Goal: Information Seeking & Learning: Learn about a topic

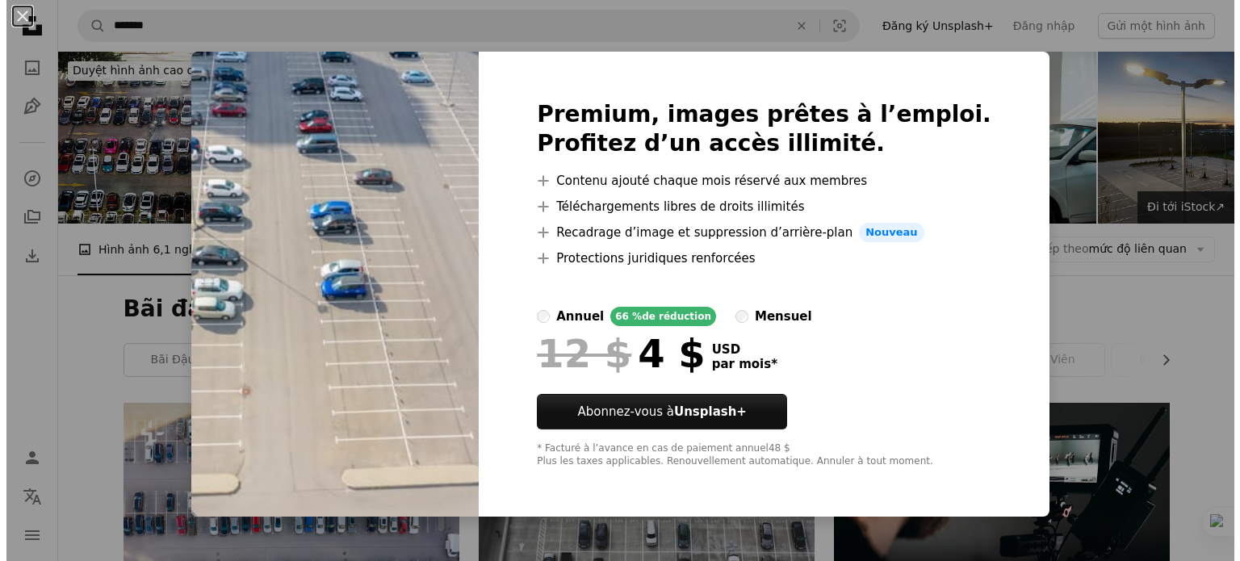
scroll to position [899, 0]
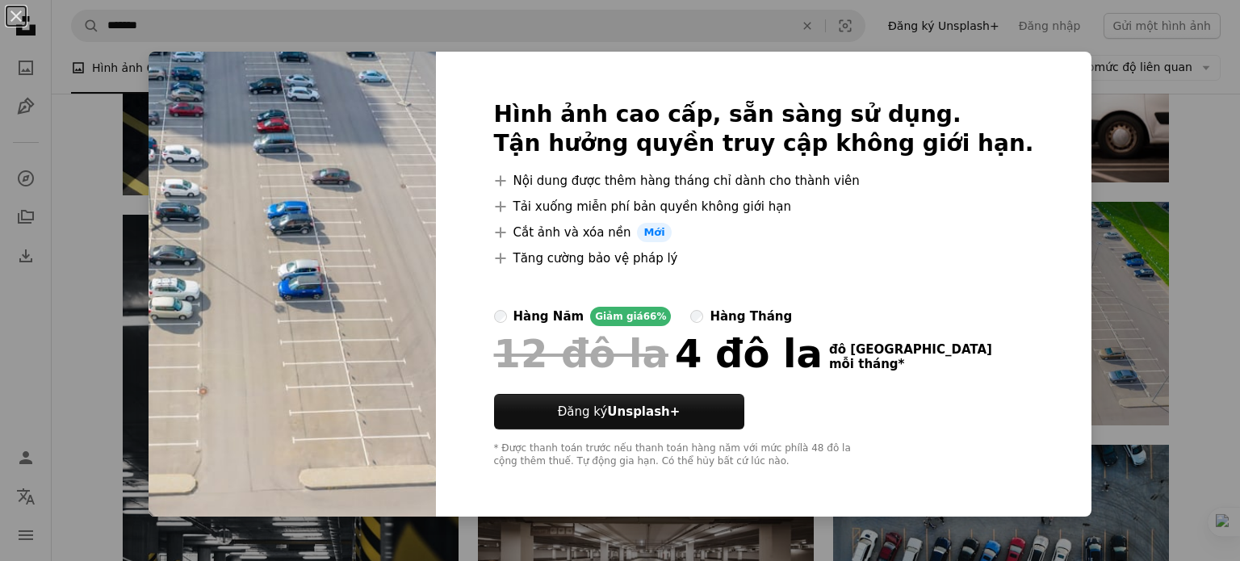
click at [1085, 344] on div "An X shape Hình ảnh cao cấp, sẵn sàng sử dụng. Tận hưởng quyền truy cập không g…" at bounding box center [620, 280] width 1240 height 561
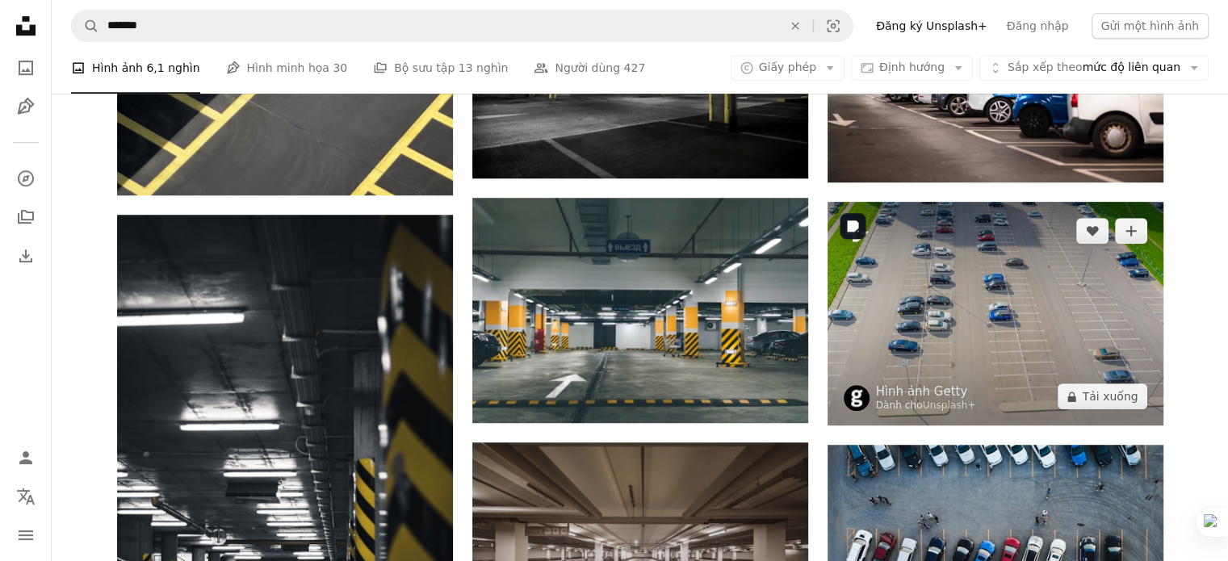
click at [1091, 329] on img at bounding box center [995, 314] width 336 height 224
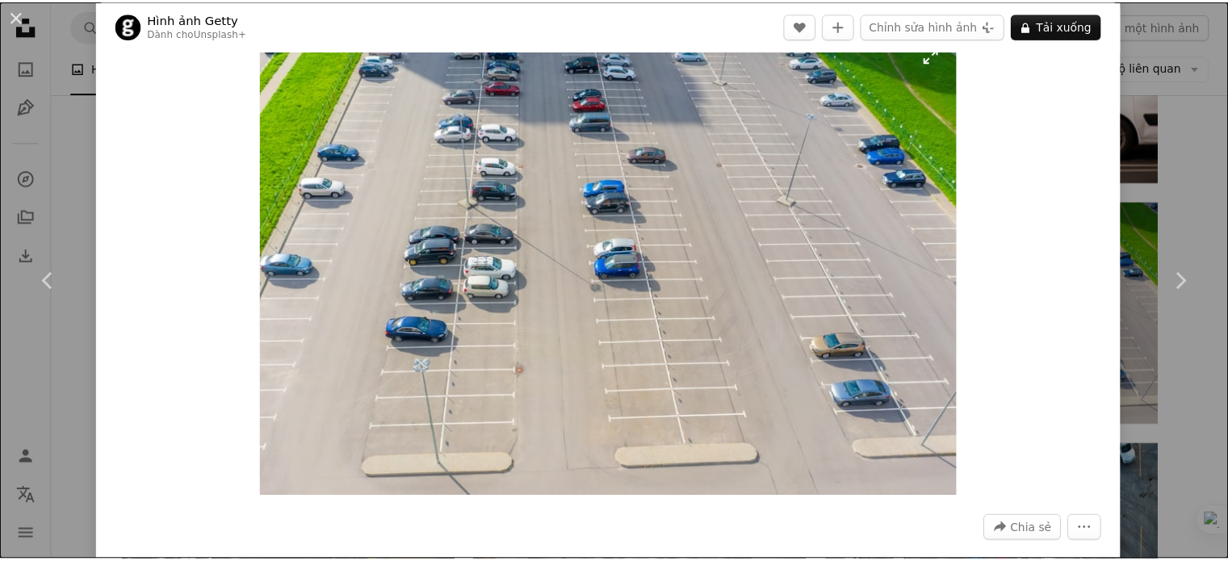
scroll to position [23, 0]
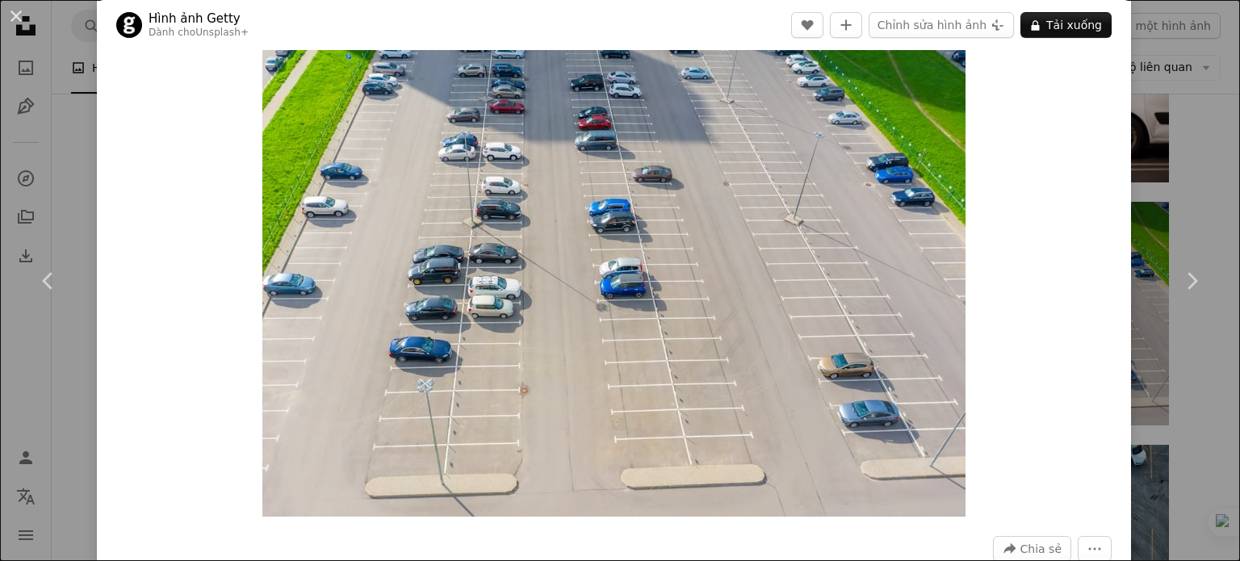
click at [1152, 35] on div "An X shape Chevron left Chevron right Hình ảnh Getty Dành cho Unsplash+ A heart…" at bounding box center [620, 280] width 1240 height 561
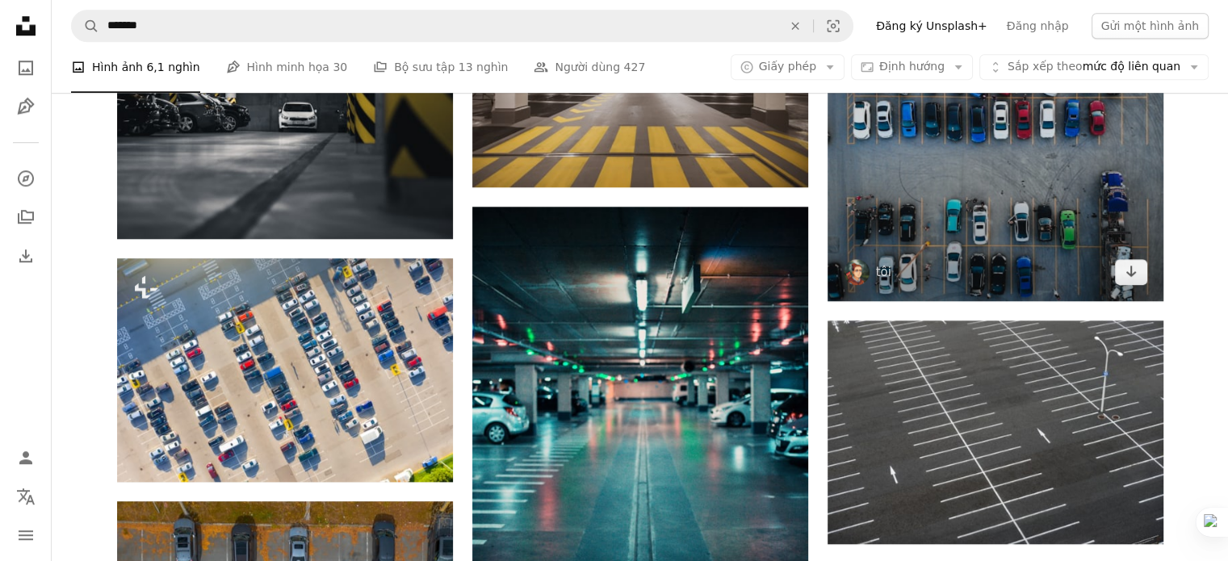
scroll to position [1268, 0]
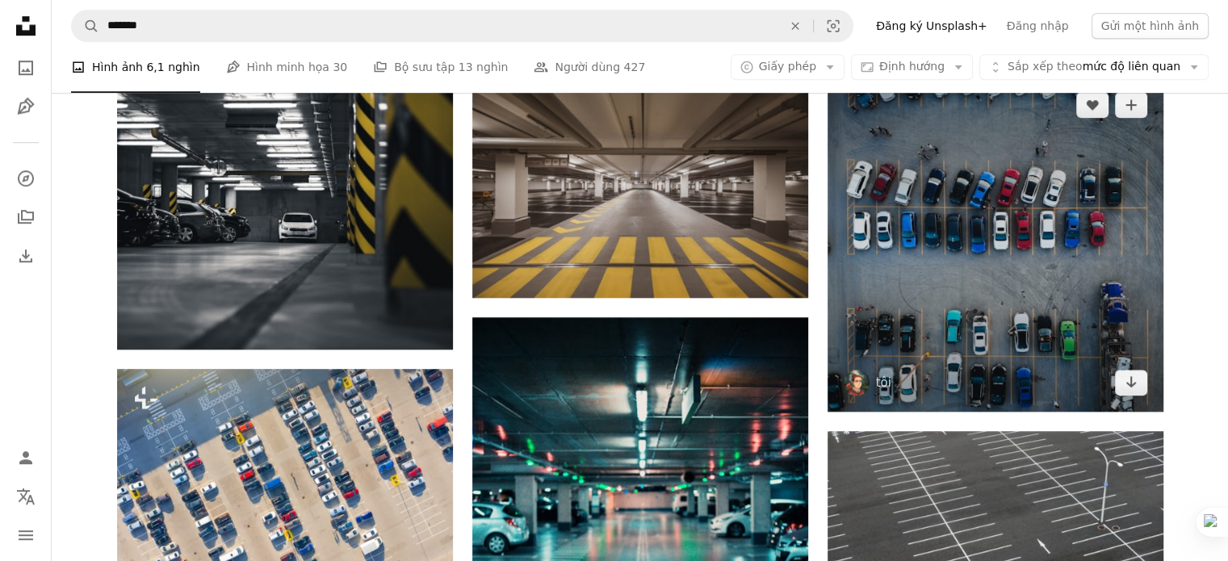
click at [964, 257] on img at bounding box center [995, 244] width 336 height 336
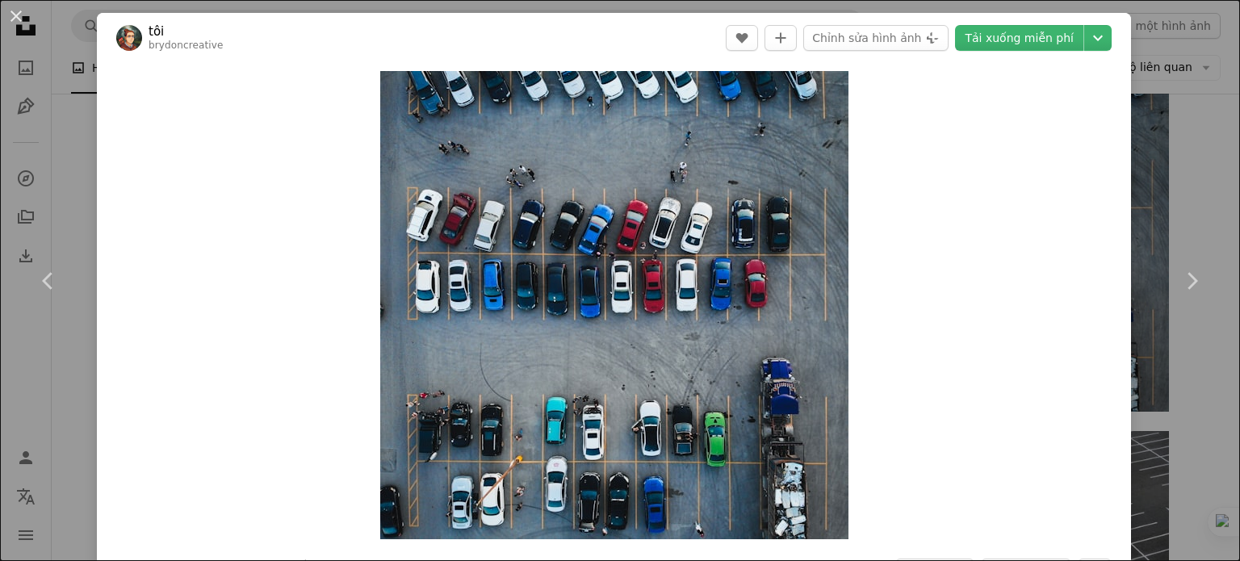
click at [1166, 186] on div "An X shape Chevron left Chevron right tôi brydoncreative A heart A plus sign Ch…" at bounding box center [620, 280] width 1240 height 561
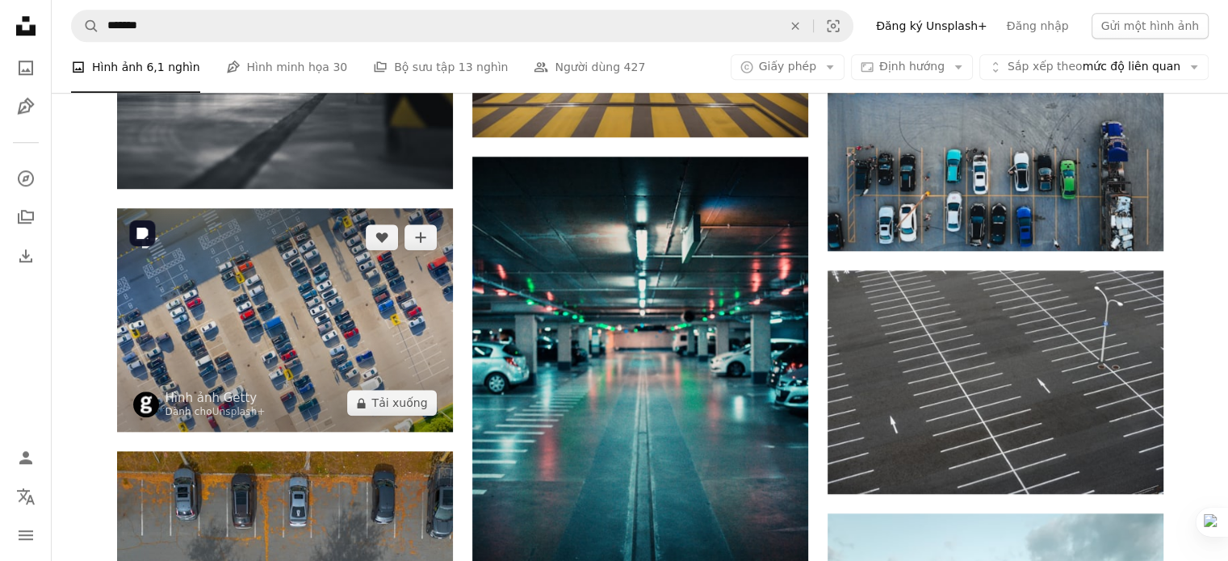
scroll to position [1429, 0]
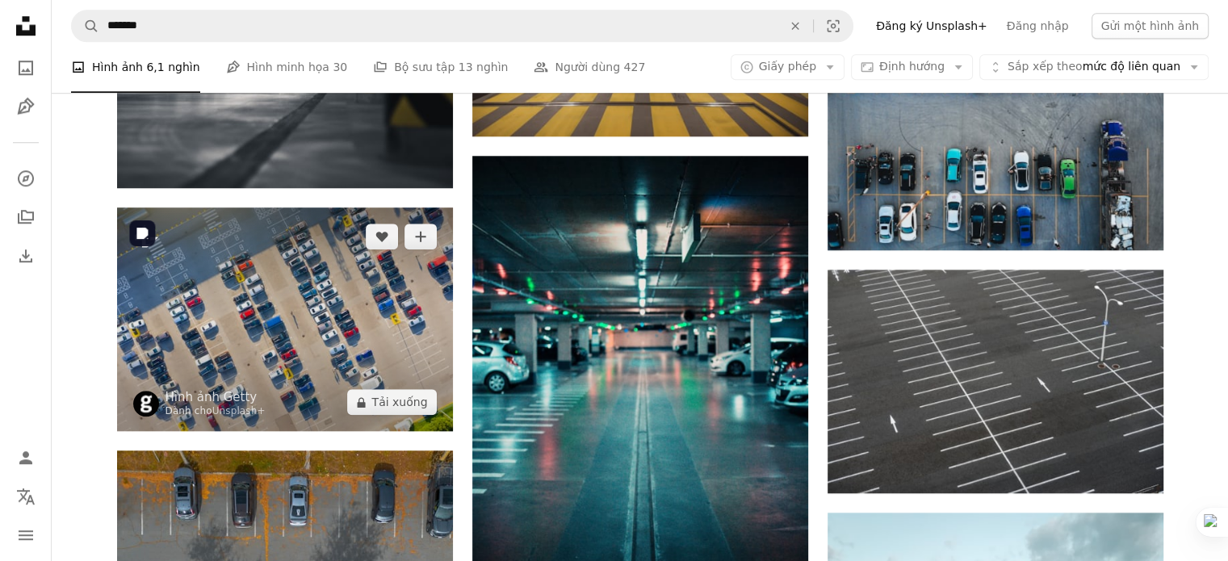
click at [307, 348] on img at bounding box center [285, 319] width 336 height 224
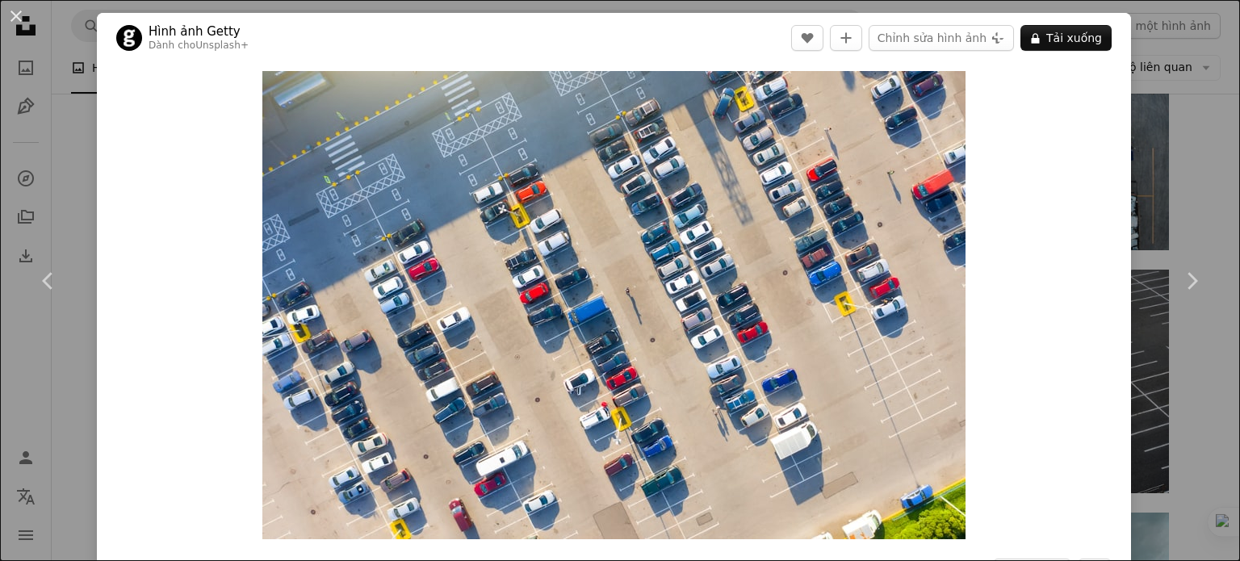
drag, startPoint x: 1174, startPoint y: 227, endPoint x: 1101, endPoint y: 235, distance: 73.1
click at [1174, 227] on link "Chevron right" at bounding box center [1191, 280] width 97 height 155
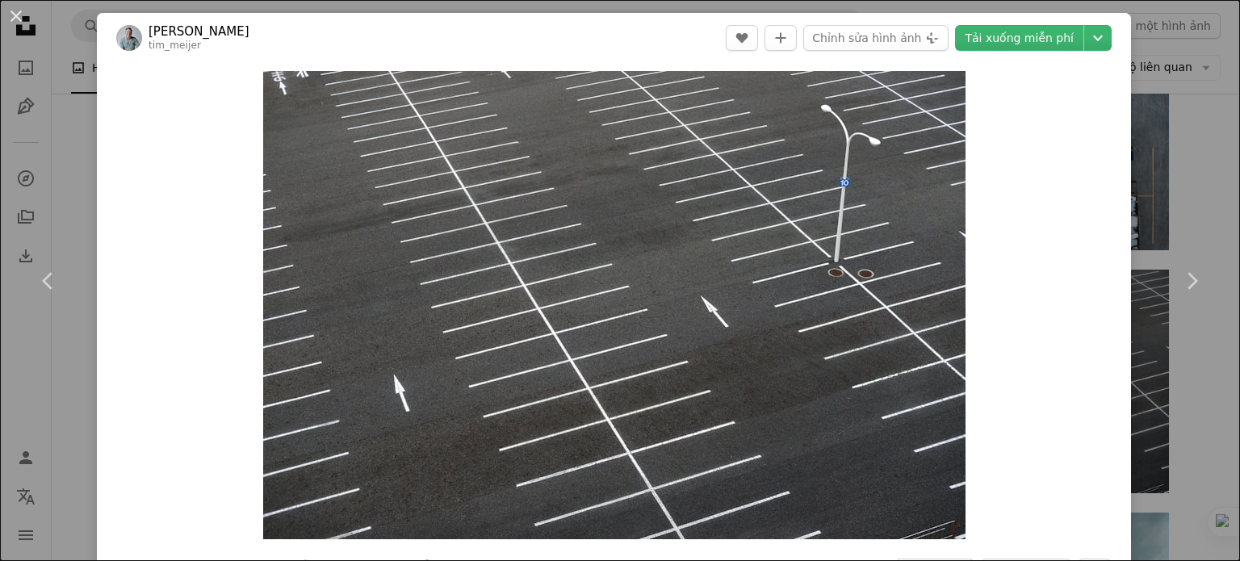
click at [1186, 124] on div "An X shape Chevron left Chevron right [PERSON_NAME] tim_meijer A heart A plus s…" at bounding box center [620, 280] width 1240 height 561
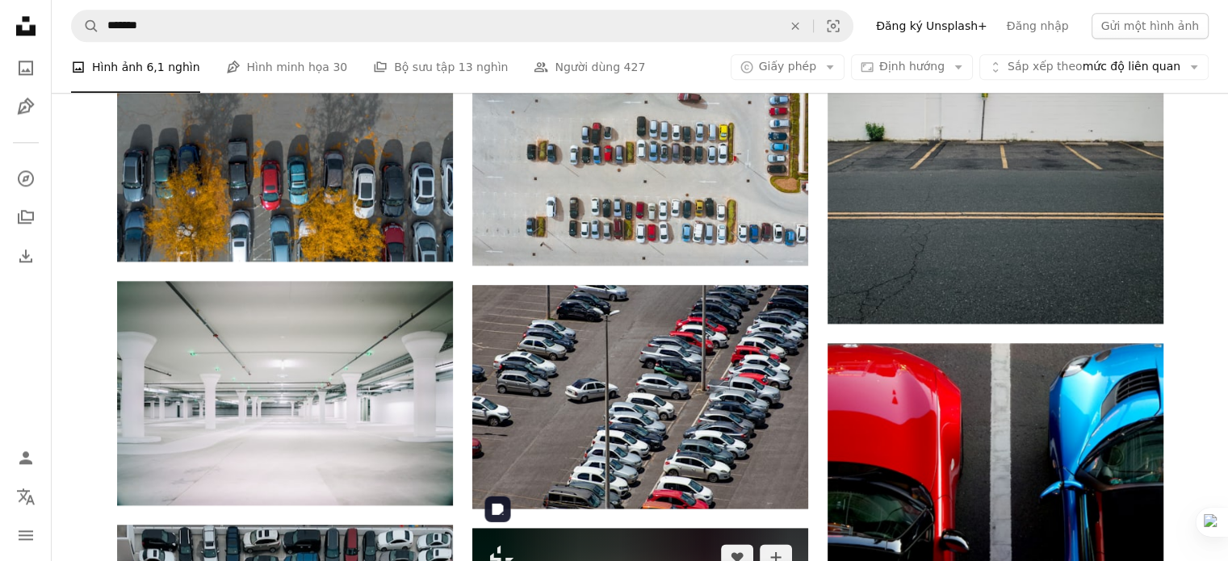
scroll to position [2094, 0]
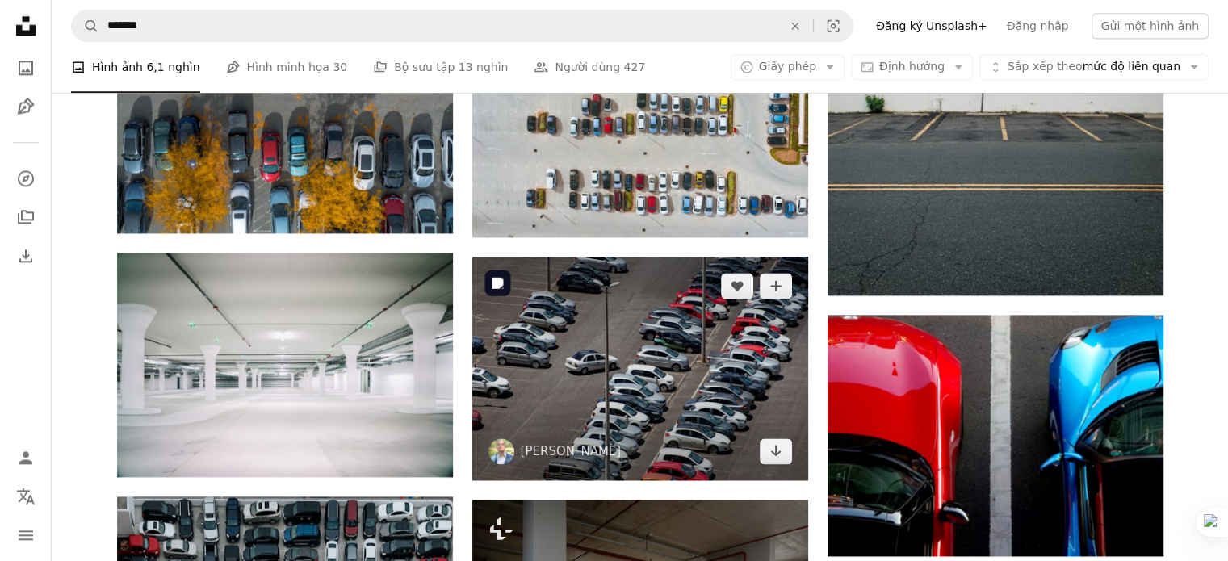
click at [634, 367] on img at bounding box center [640, 369] width 336 height 224
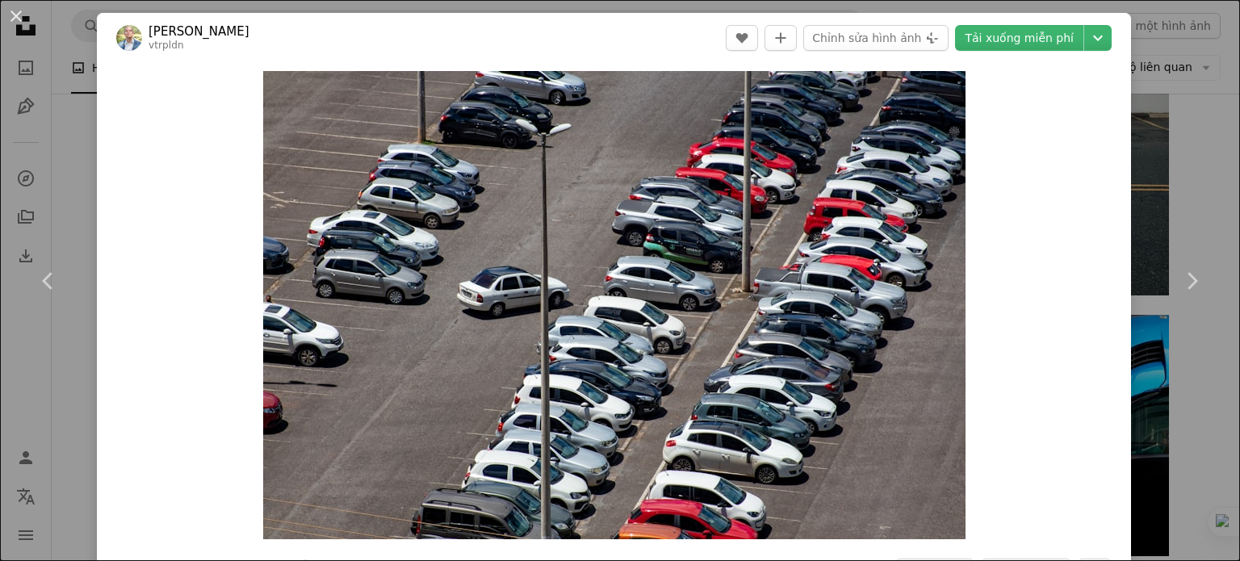
click at [1170, 162] on div "An X shape Chevron left Chevron right Vitor Paladini vtrpldn A heart A plus sig…" at bounding box center [620, 280] width 1240 height 561
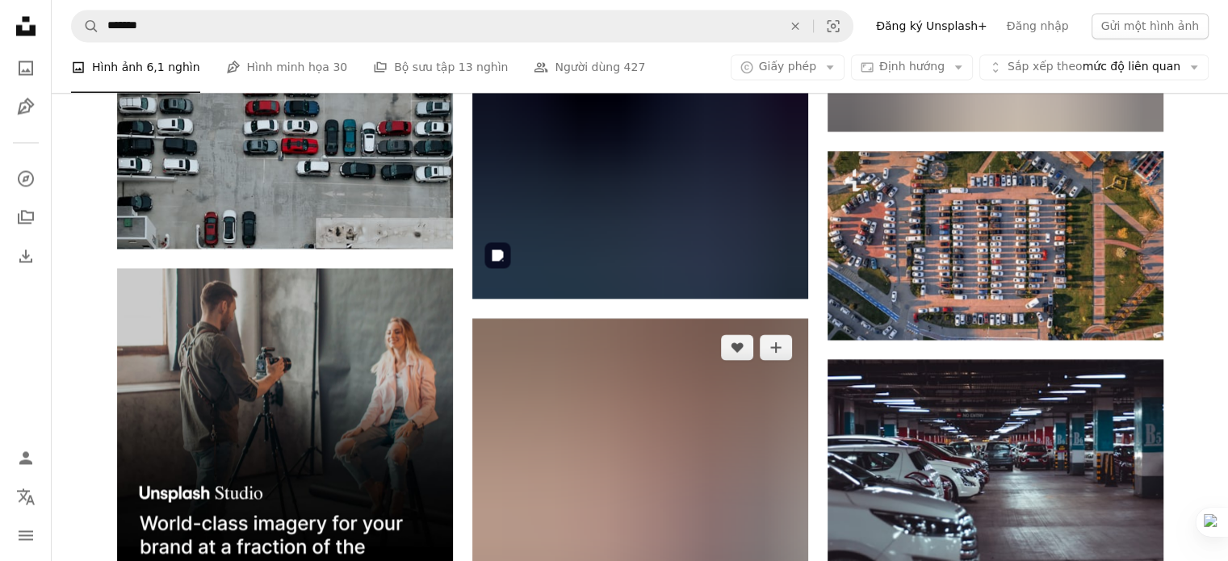
scroll to position [2756, 0]
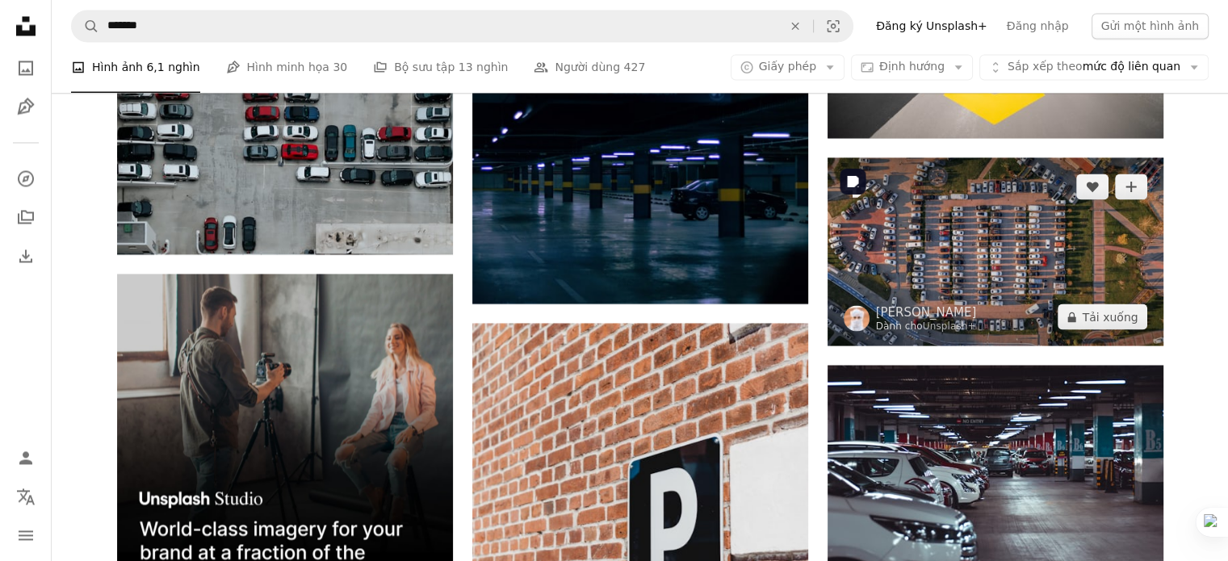
click at [1027, 251] on img at bounding box center [995, 251] width 336 height 189
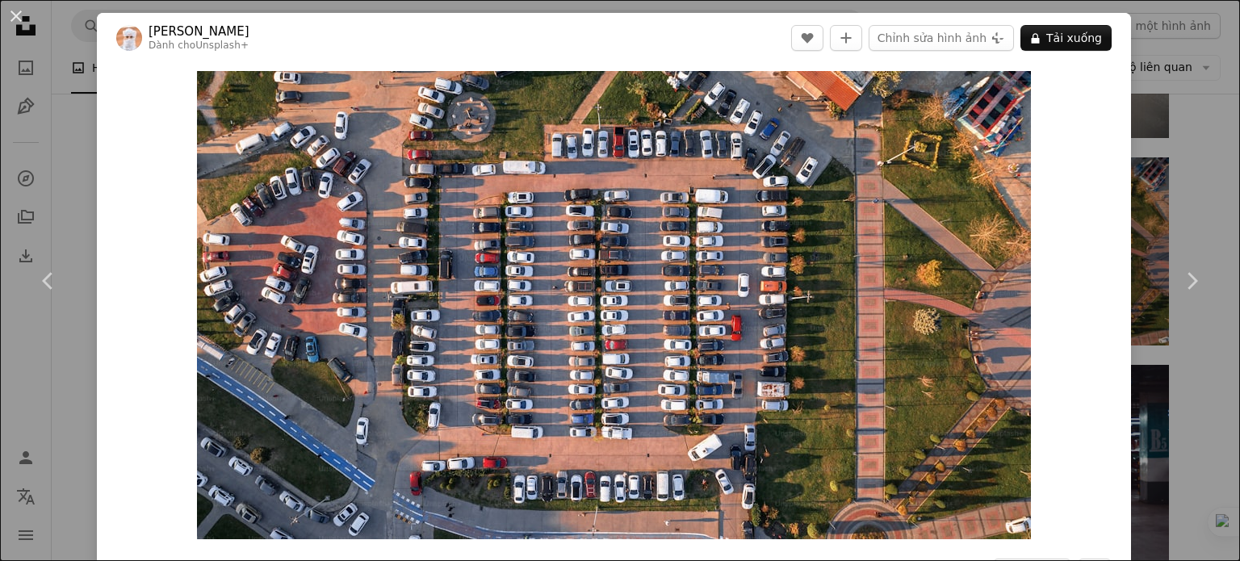
click at [1186, 162] on div "An X shape Chevron left Chevron right Ahmed Dành cho Unsplash+ A heart A plus s…" at bounding box center [620, 280] width 1240 height 561
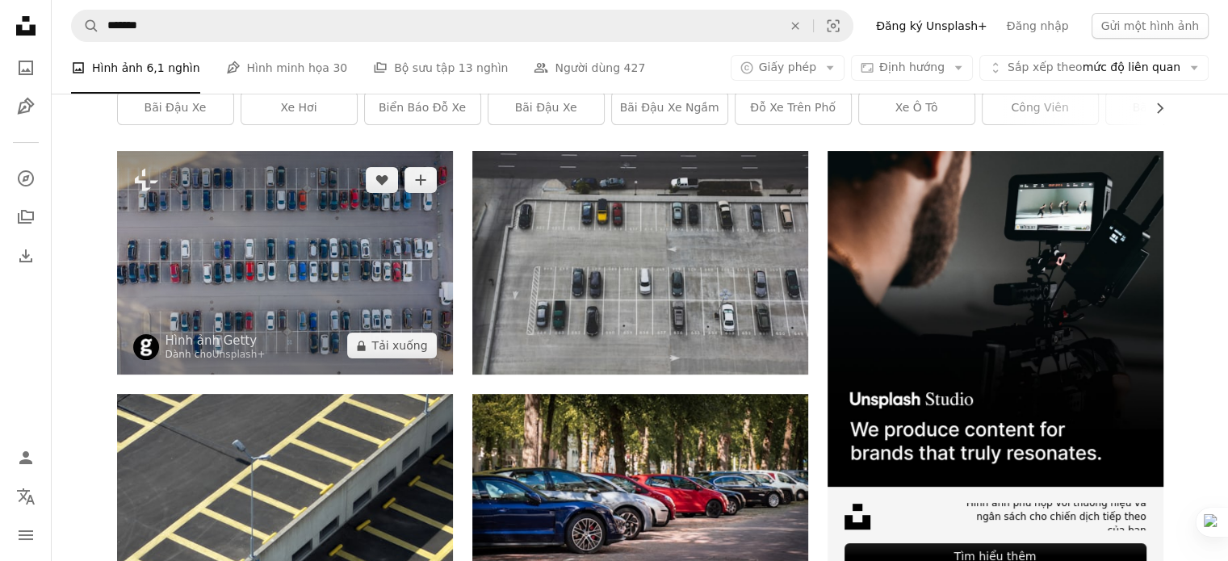
scroll to position [257, 0]
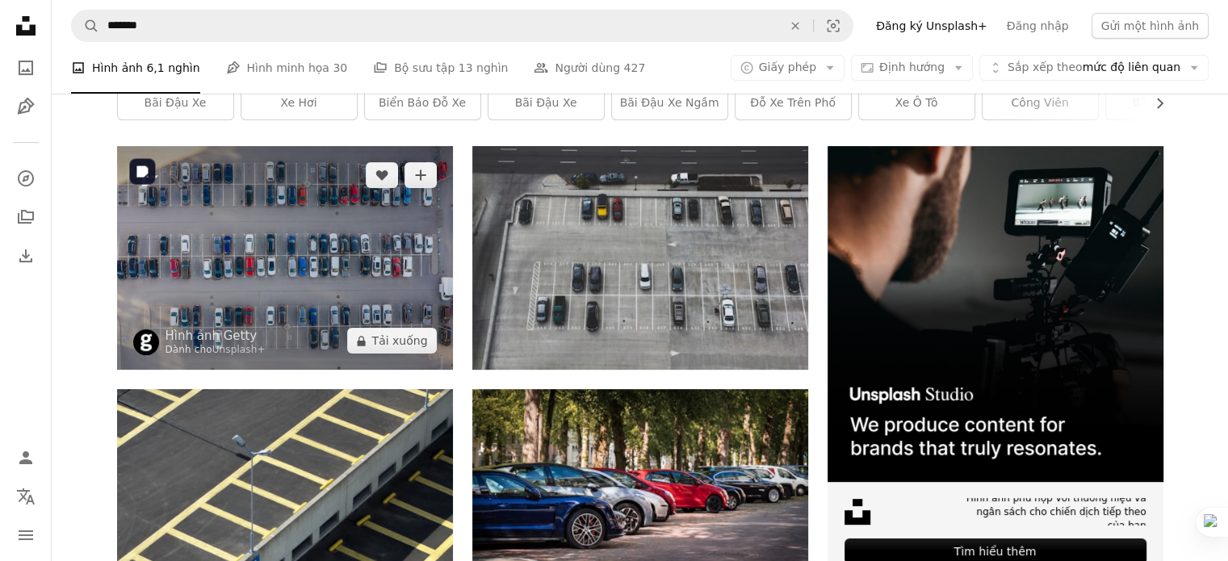
click at [261, 255] on img at bounding box center [285, 258] width 336 height 224
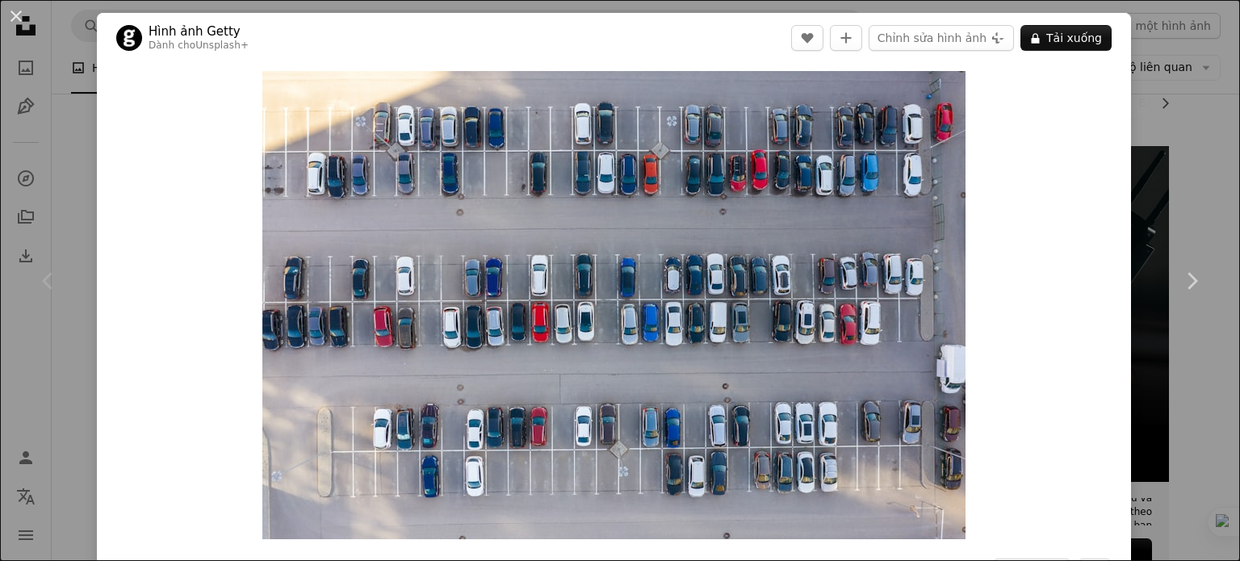
click at [1188, 115] on div "An X shape Chevron left Chevron right Hình ảnh Getty Dành cho Unsplash+ A heart…" at bounding box center [620, 280] width 1240 height 561
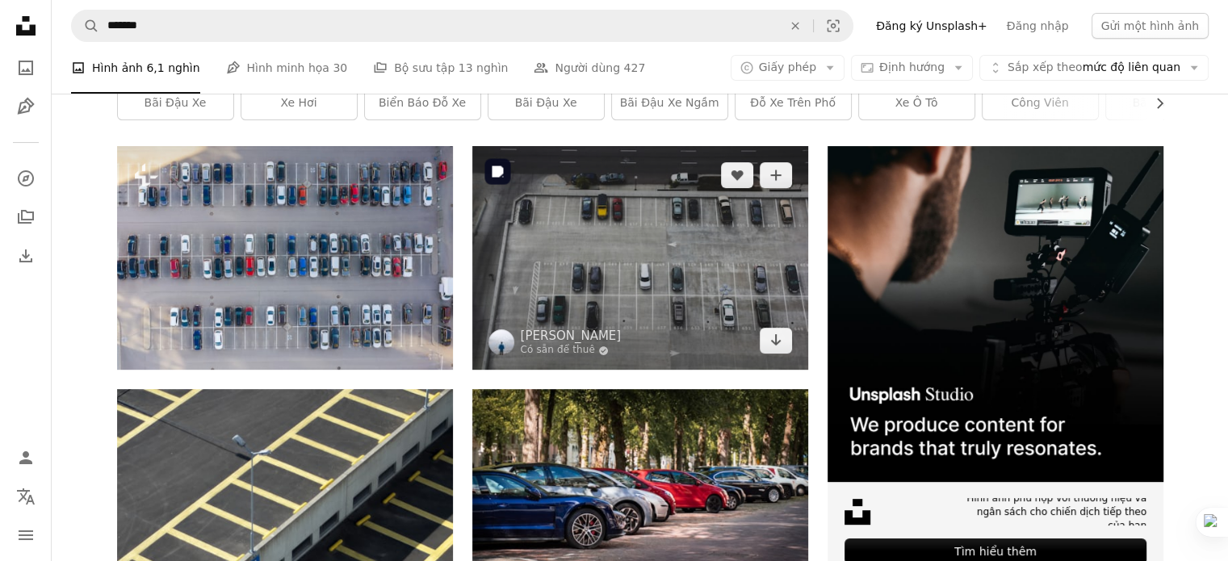
click at [612, 296] on img at bounding box center [640, 258] width 336 height 224
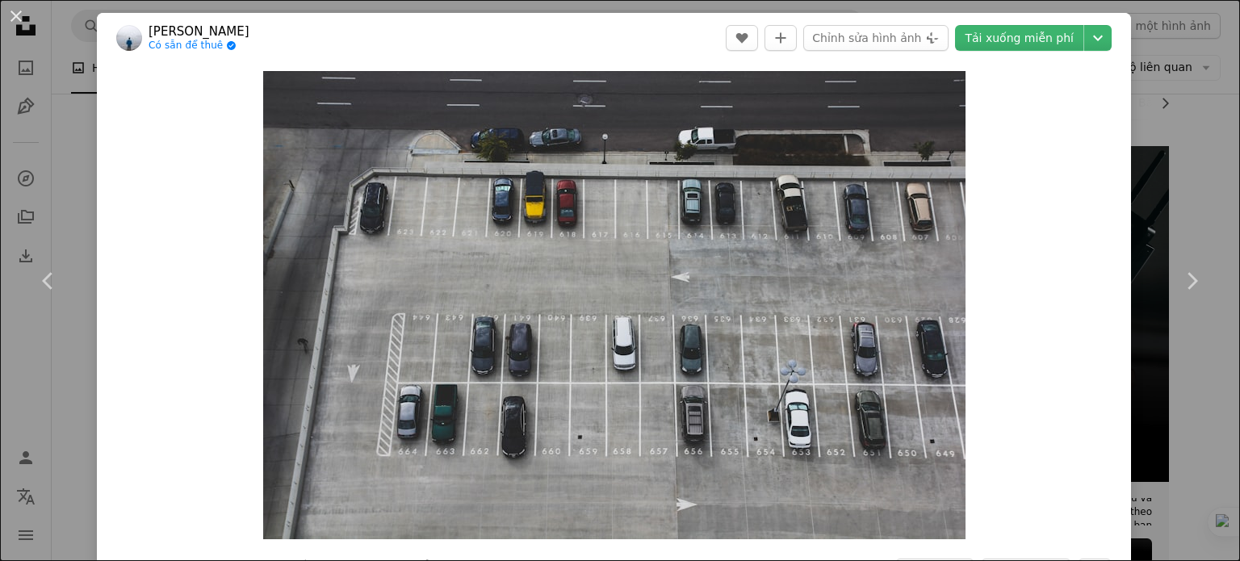
click at [1170, 110] on div "An X shape Chevron left Chevron right [PERSON_NAME] Có sẵn để thuê A checkmark …" at bounding box center [620, 280] width 1240 height 561
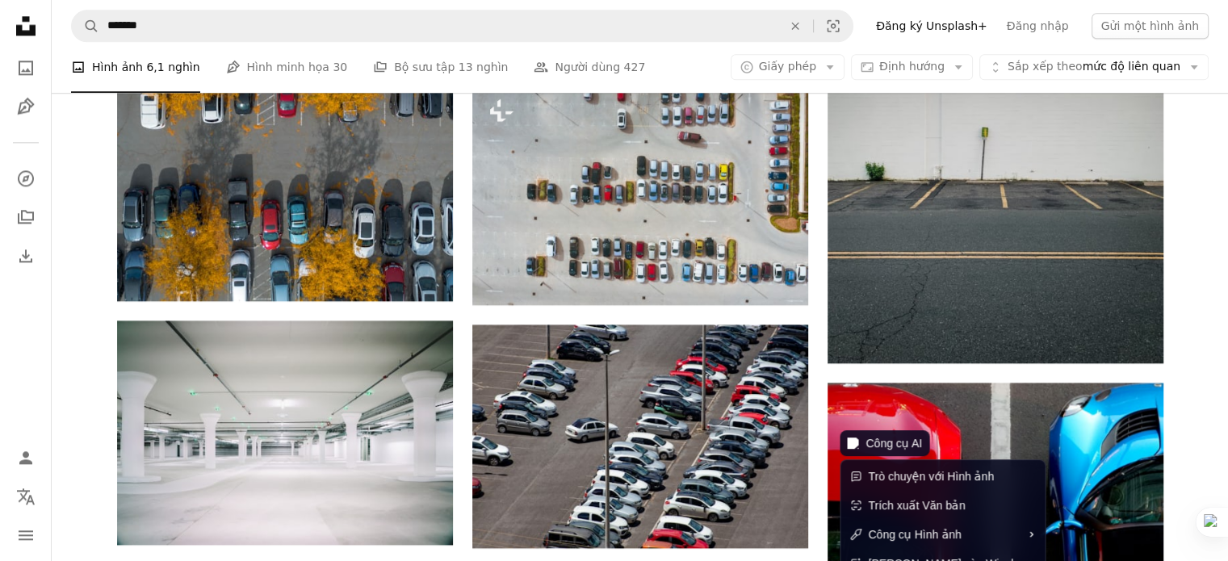
scroll to position [1915, 0]
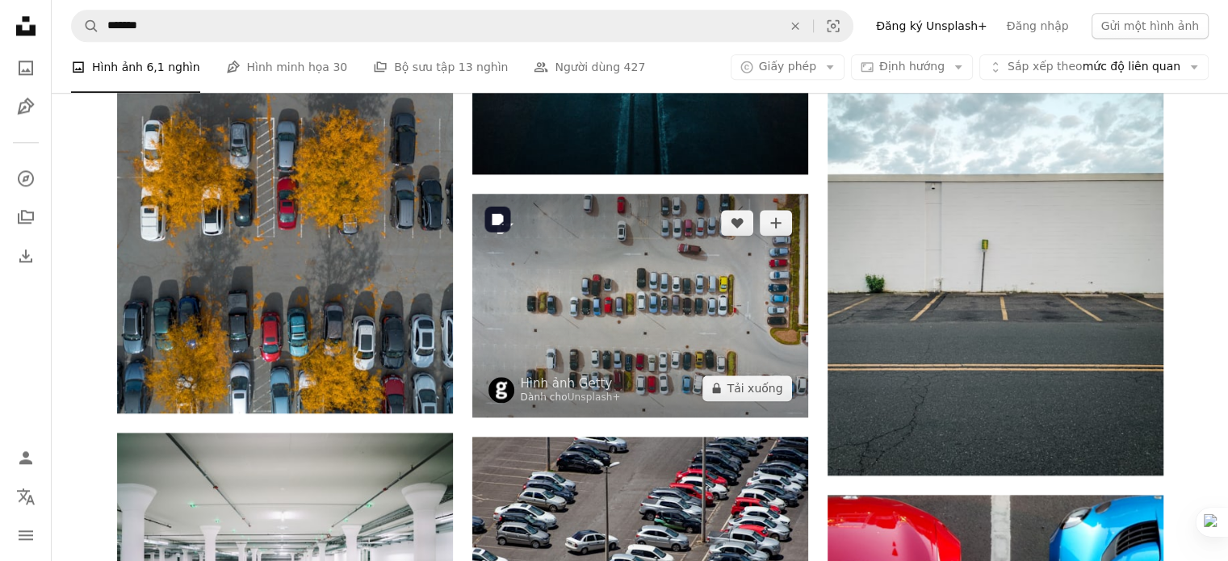
click at [673, 304] on img at bounding box center [640, 306] width 336 height 224
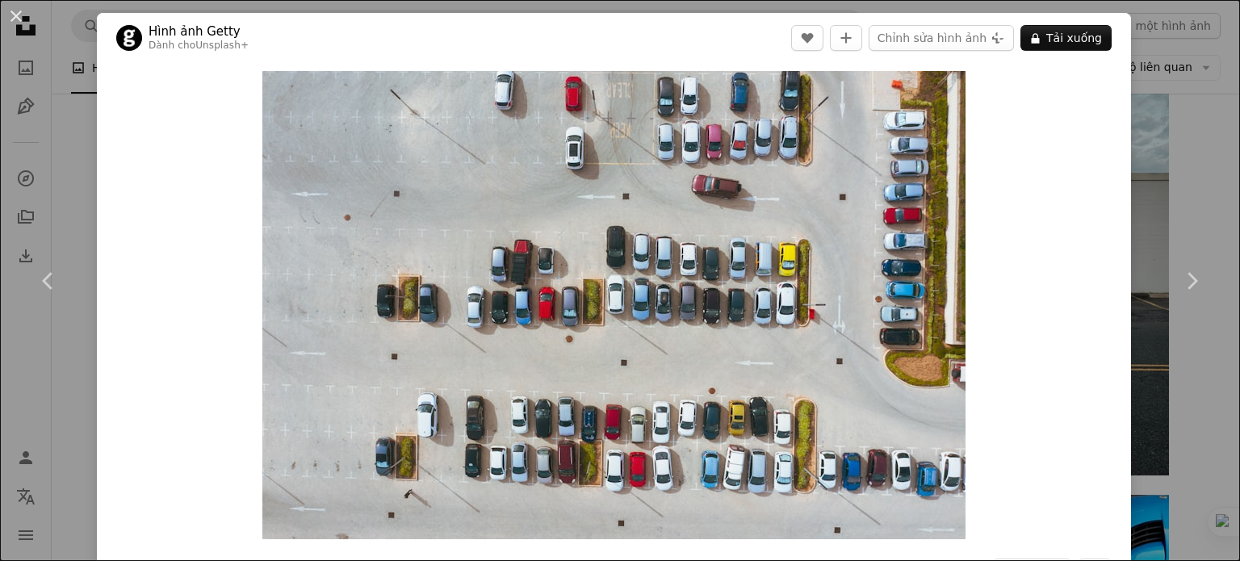
drag, startPoint x: 1170, startPoint y: 193, endPoint x: 1174, endPoint y: 185, distance: 9.0
click at [1170, 193] on div "An X shape Chevron left Chevron right Hình ảnh Getty Dành cho Unsplash+ A heart…" at bounding box center [620, 280] width 1240 height 561
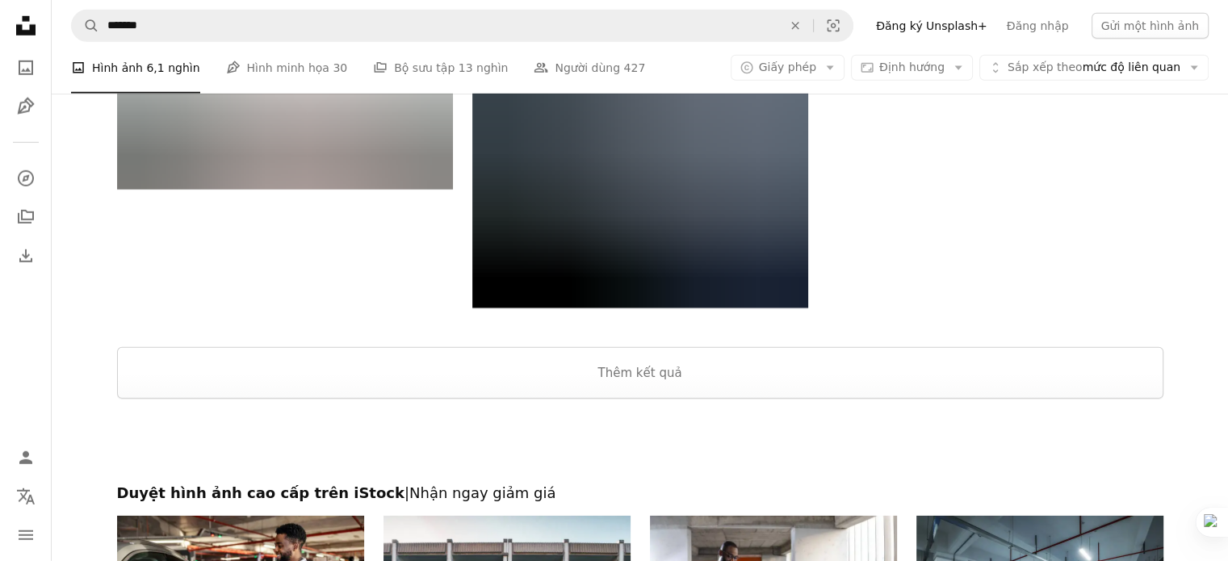
scroll to position [4678, 0]
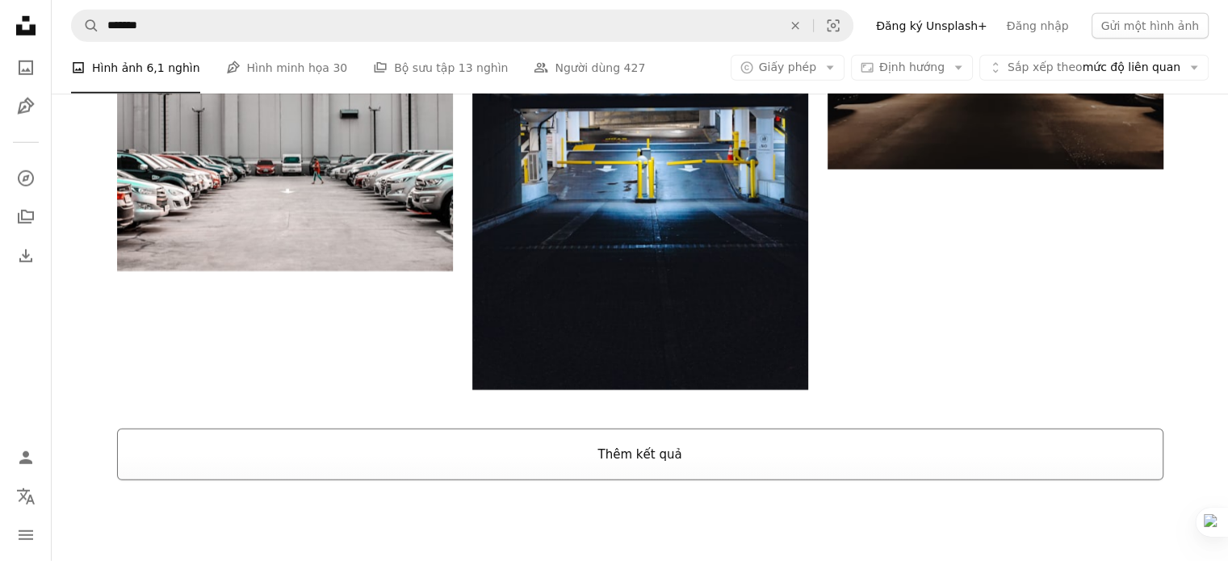
click at [729, 467] on button "Thêm kết quả" at bounding box center [640, 455] width 1046 height 52
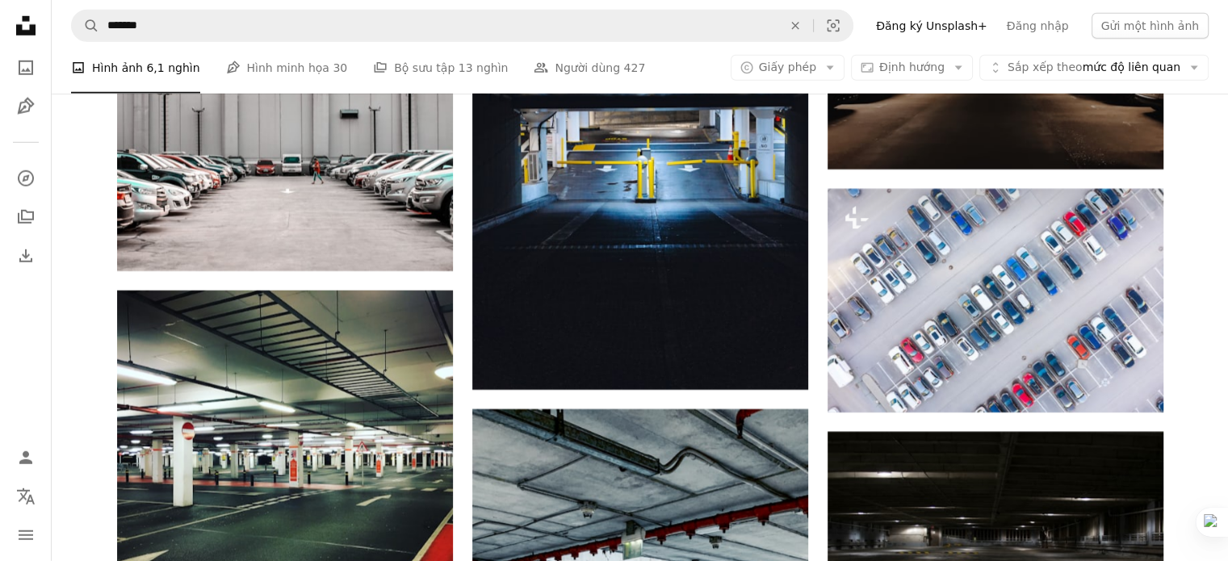
scroll to position [4778, 0]
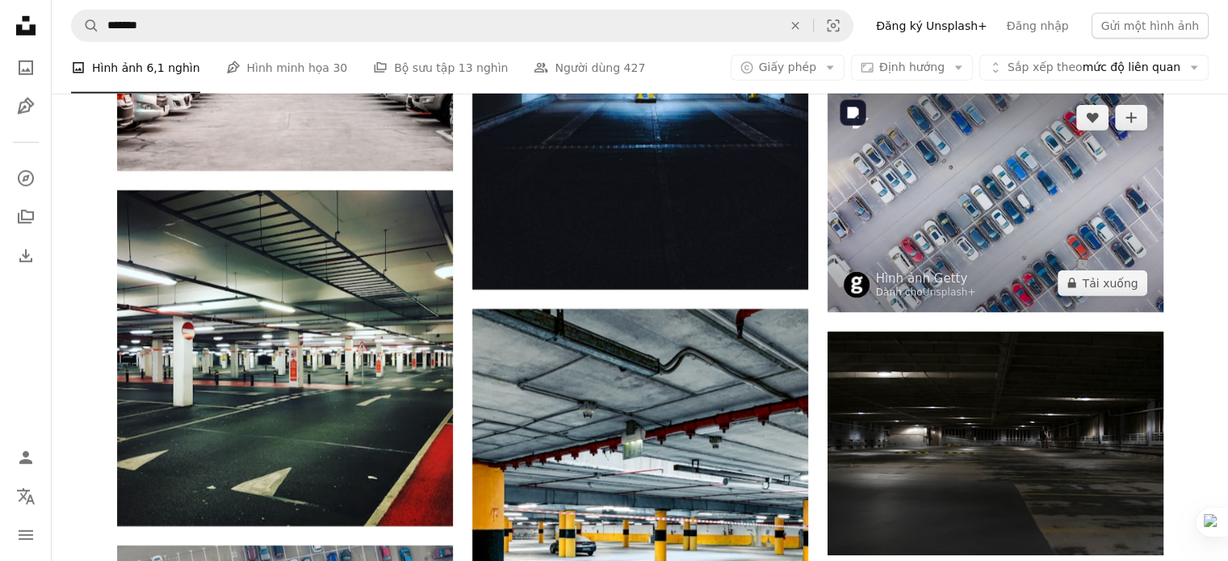
click at [1024, 220] on img at bounding box center [995, 201] width 336 height 224
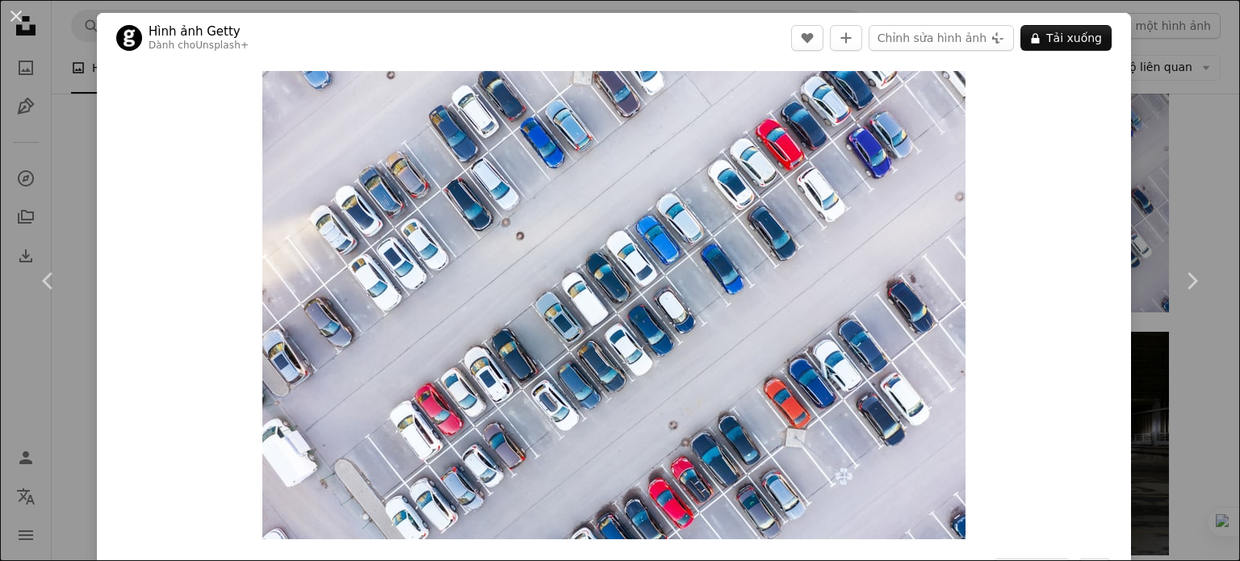
drag, startPoint x: 1161, startPoint y: 98, endPoint x: 1171, endPoint y: 104, distance: 11.2
click at [1161, 98] on div "An X shape Chevron left Chevron right Hình ảnh Getty Dành cho Unsplash+ A heart…" at bounding box center [620, 280] width 1240 height 561
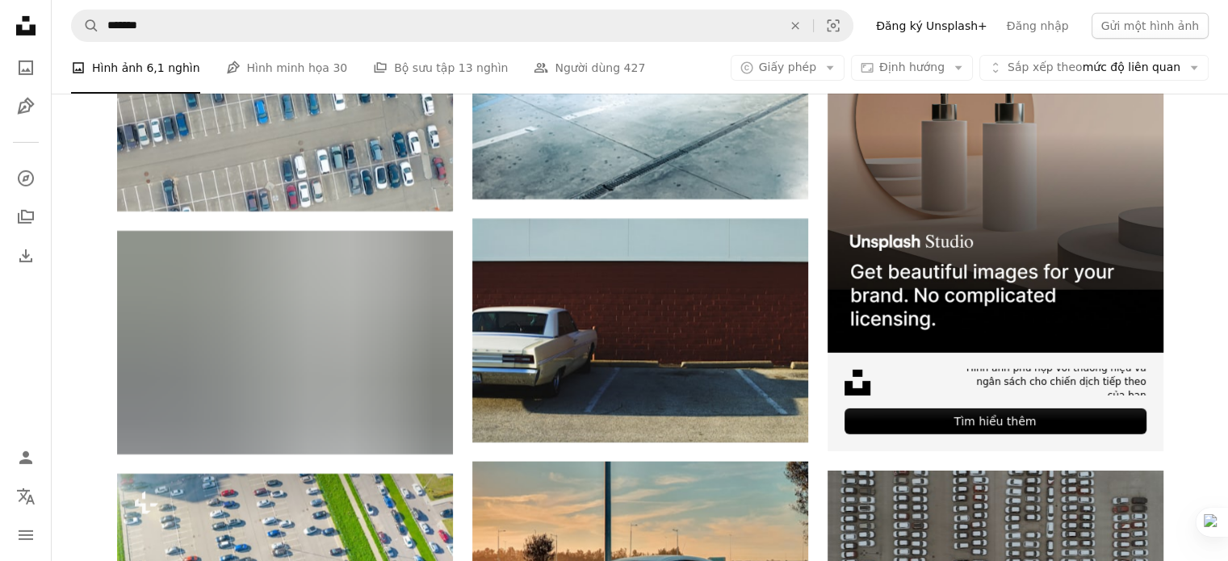
scroll to position [5288, 0]
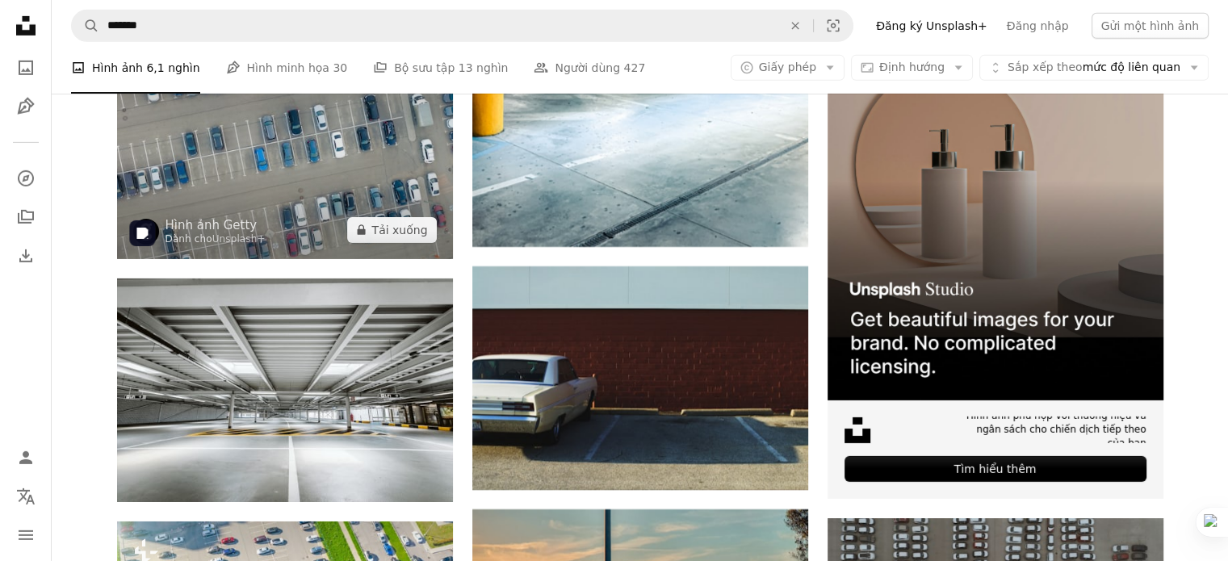
click at [342, 184] on img at bounding box center [285, 148] width 336 height 224
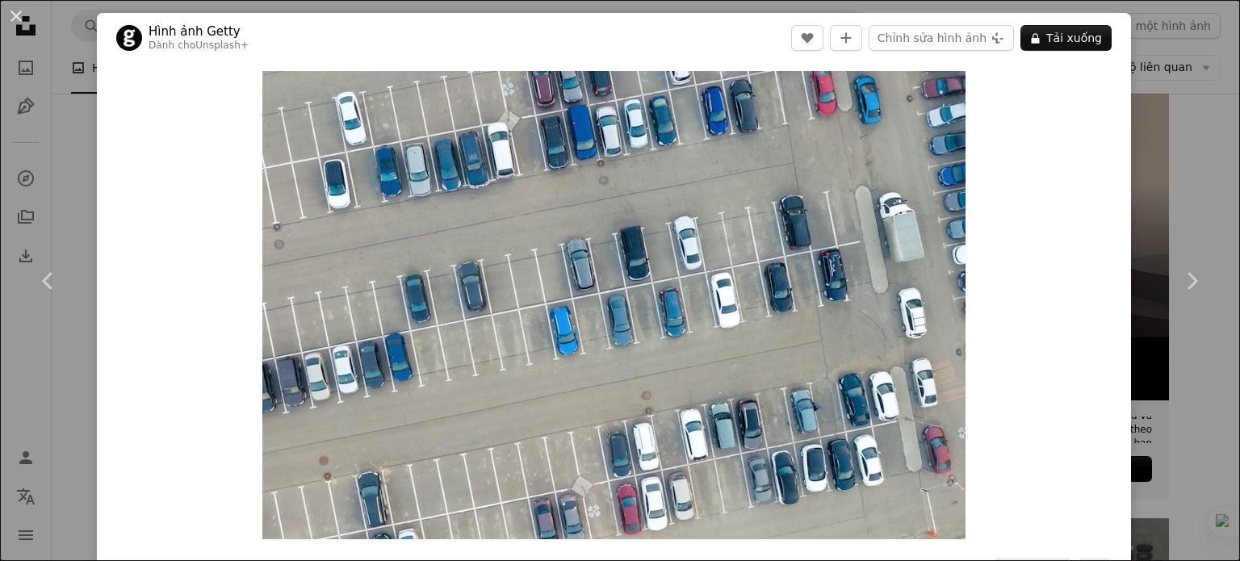
click at [1178, 82] on div "An X shape Chevron left Chevron right Hình ảnh Getty Dành cho Unsplash+ A heart…" at bounding box center [620, 280] width 1240 height 561
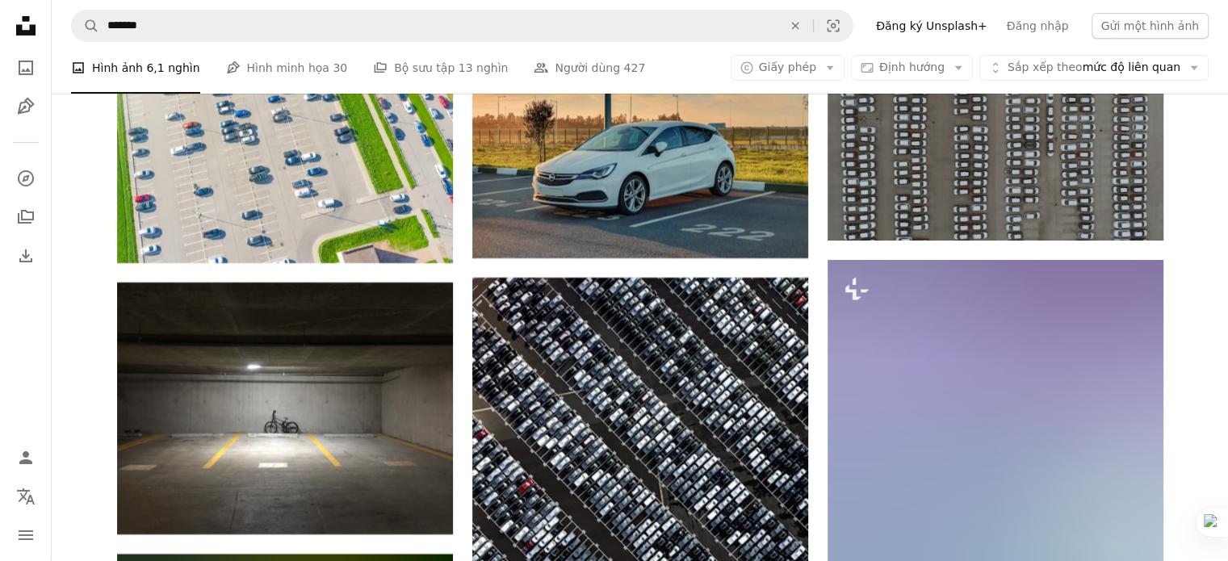
scroll to position [5843, 0]
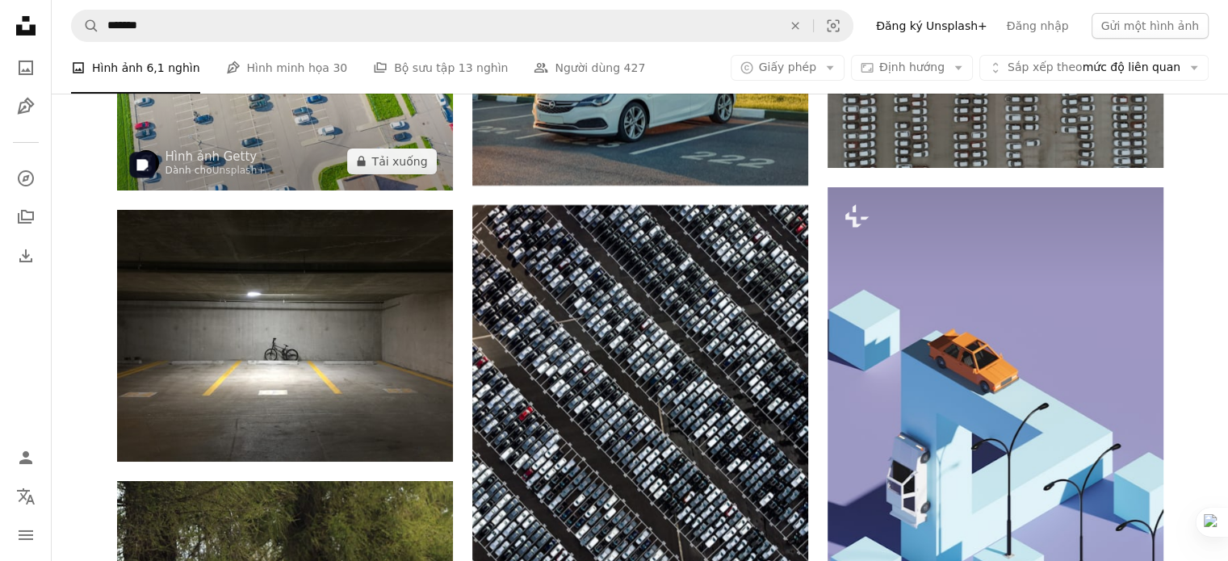
click at [299, 134] on img at bounding box center [285, 79] width 336 height 224
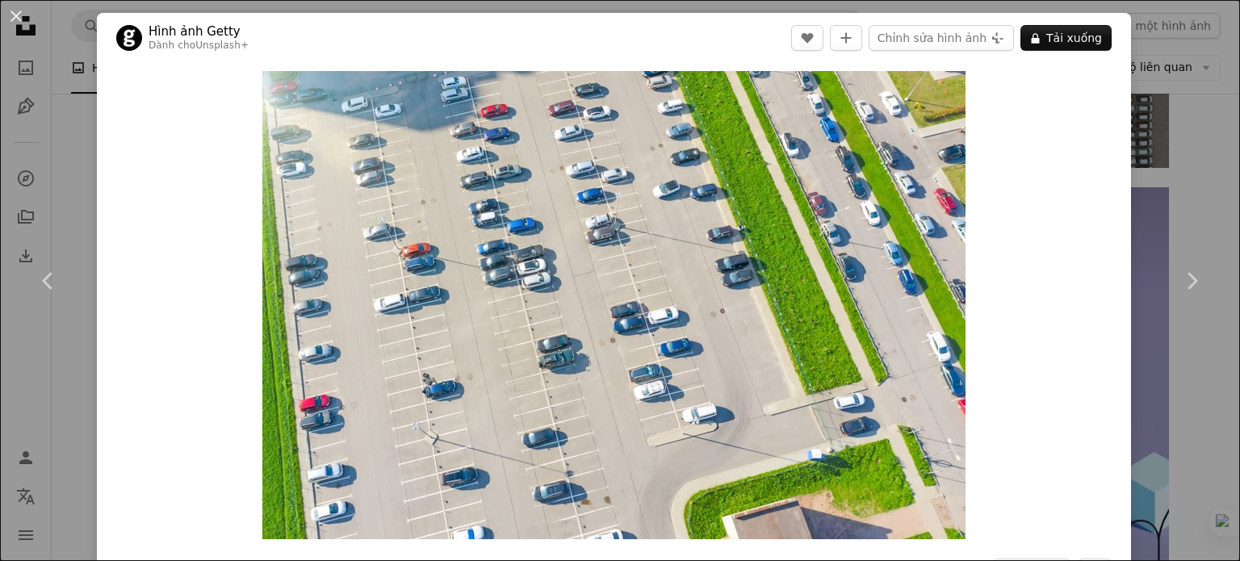
drag, startPoint x: 1195, startPoint y: 130, endPoint x: 1200, endPoint y: 108, distance: 22.5
click at [1195, 130] on div "An X shape Chevron left Chevron right Hình ảnh Getty Dành cho Unsplash+ A heart…" at bounding box center [620, 280] width 1240 height 561
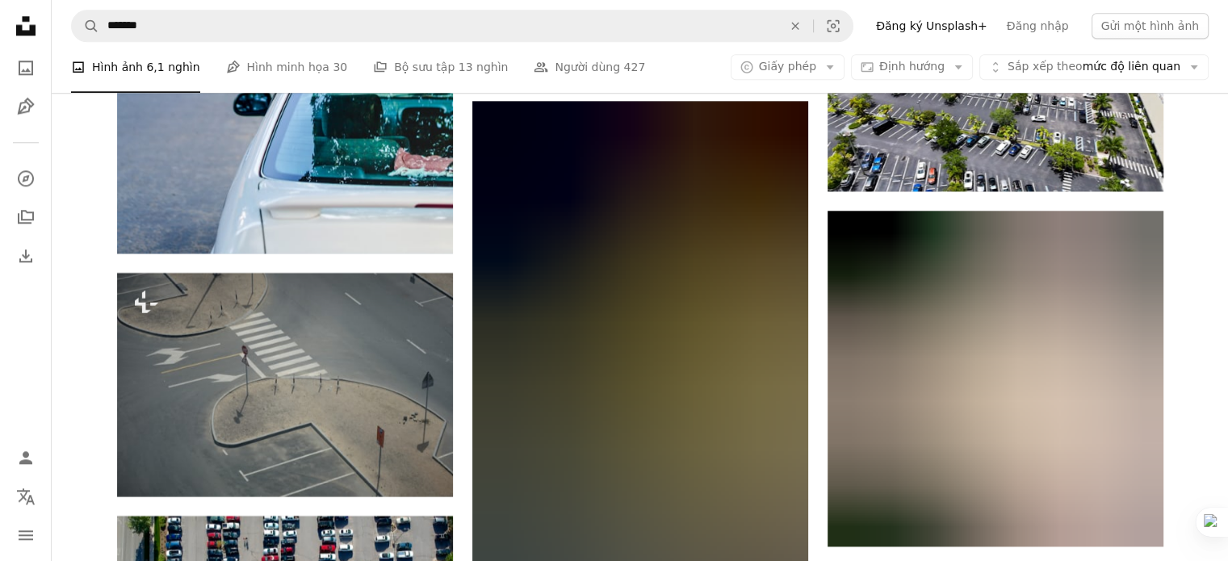
scroll to position [7719, 0]
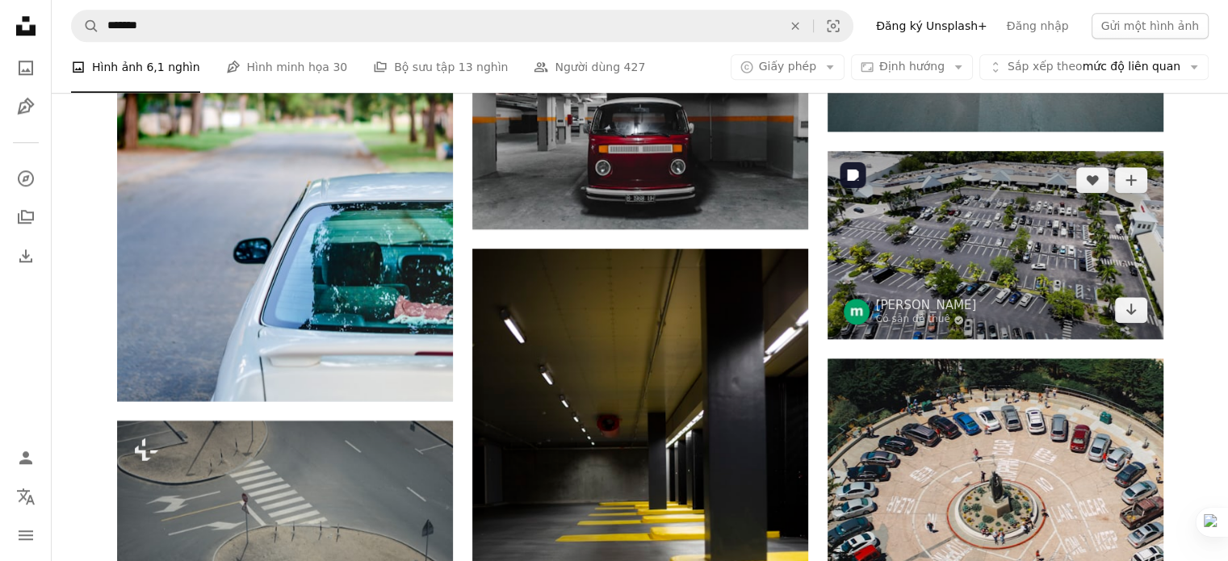
click at [990, 253] on img at bounding box center [995, 245] width 336 height 189
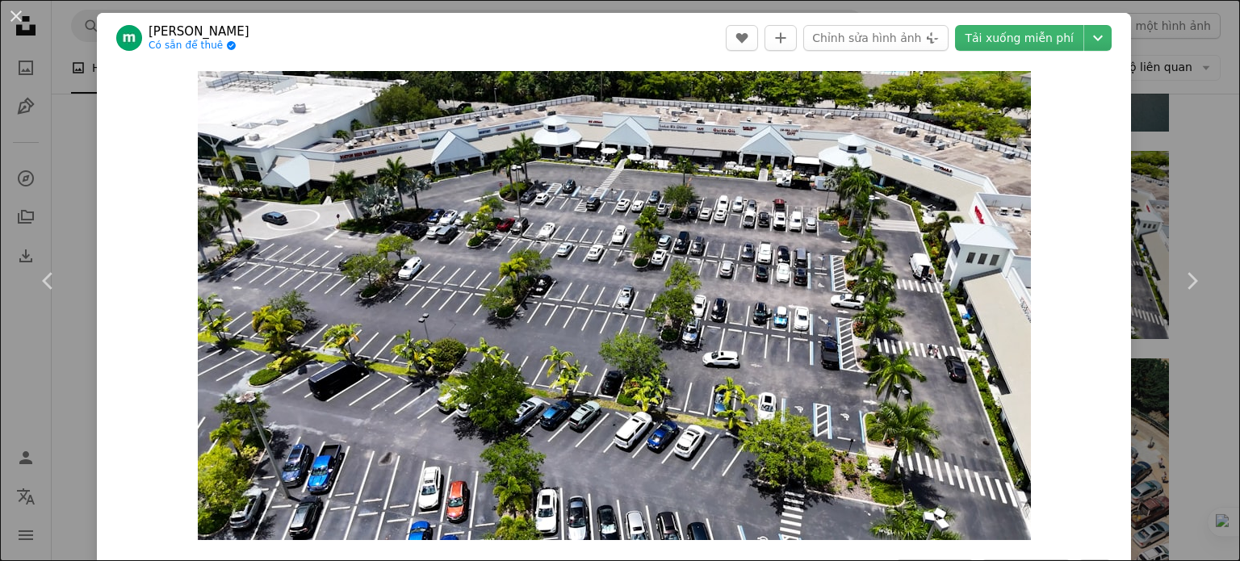
click at [1170, 102] on div "An X shape Chevron left Chevron right [PERSON_NAME] Có sẵn để thuê A checkmark …" at bounding box center [620, 280] width 1240 height 561
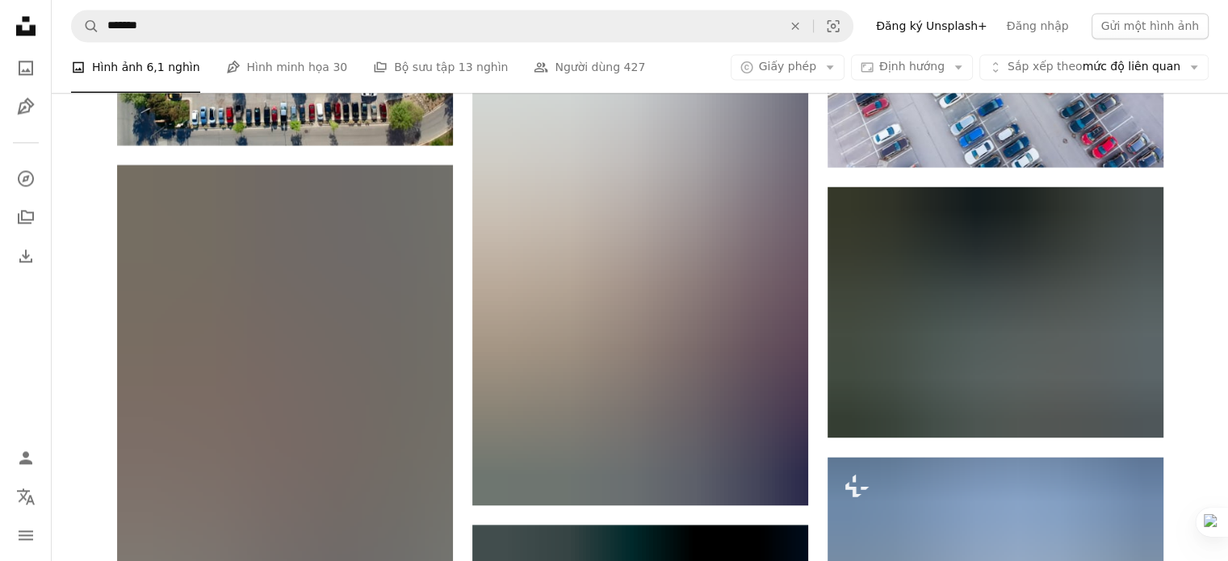
scroll to position [8297, 0]
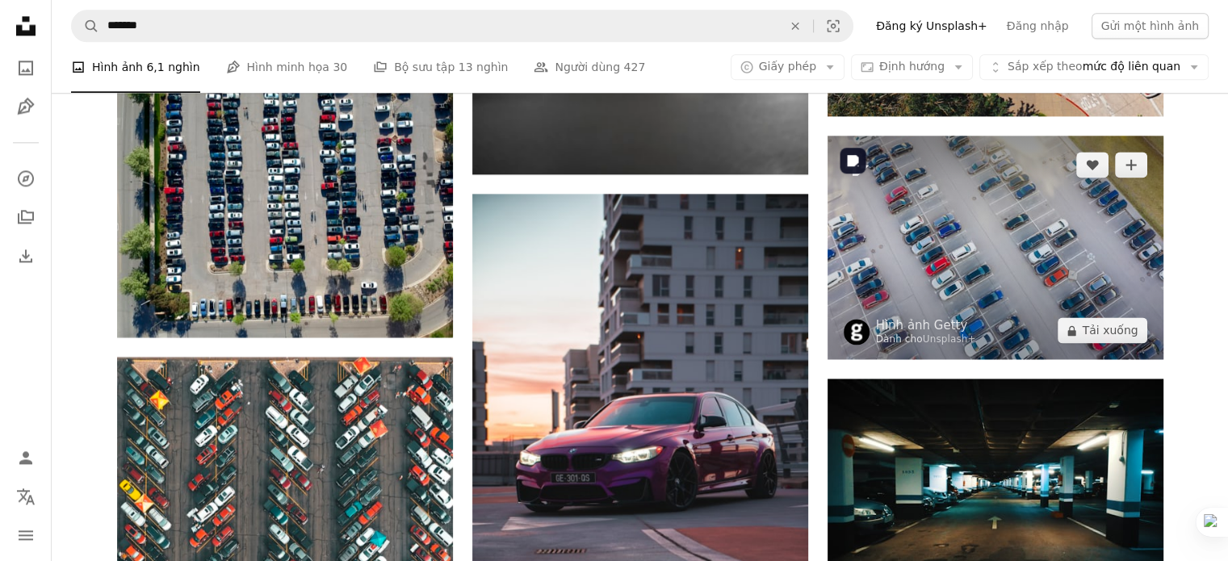
click at [981, 265] on img at bounding box center [995, 248] width 336 height 224
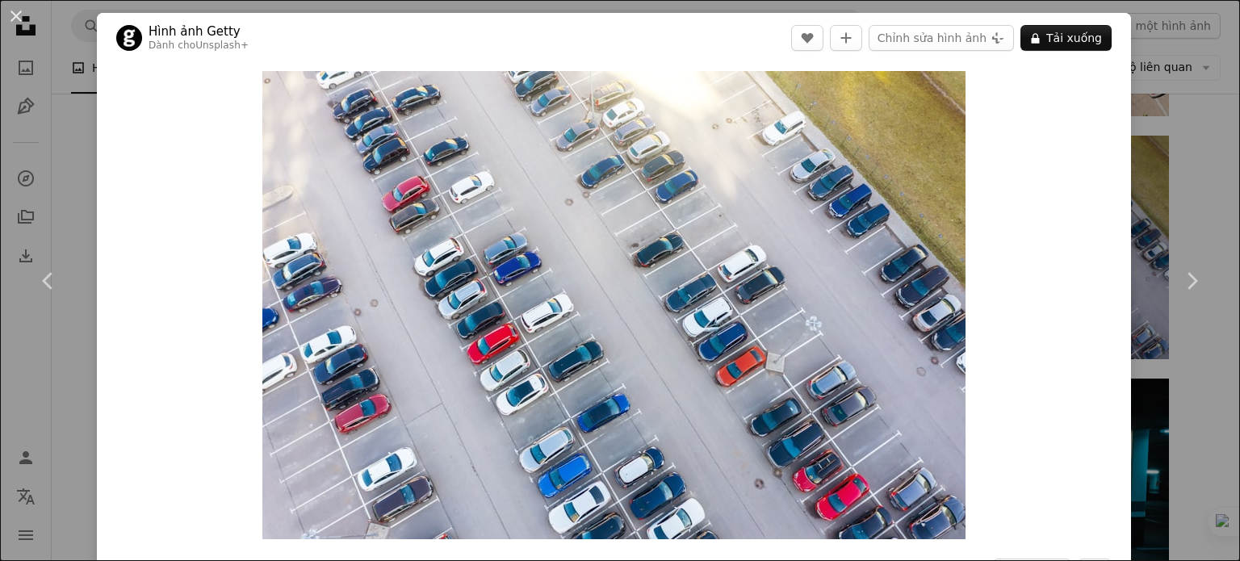
click at [1190, 77] on div "An X shape Chevron left Chevron right Hình ảnh Getty Dành cho Unsplash+ A heart…" at bounding box center [620, 280] width 1240 height 561
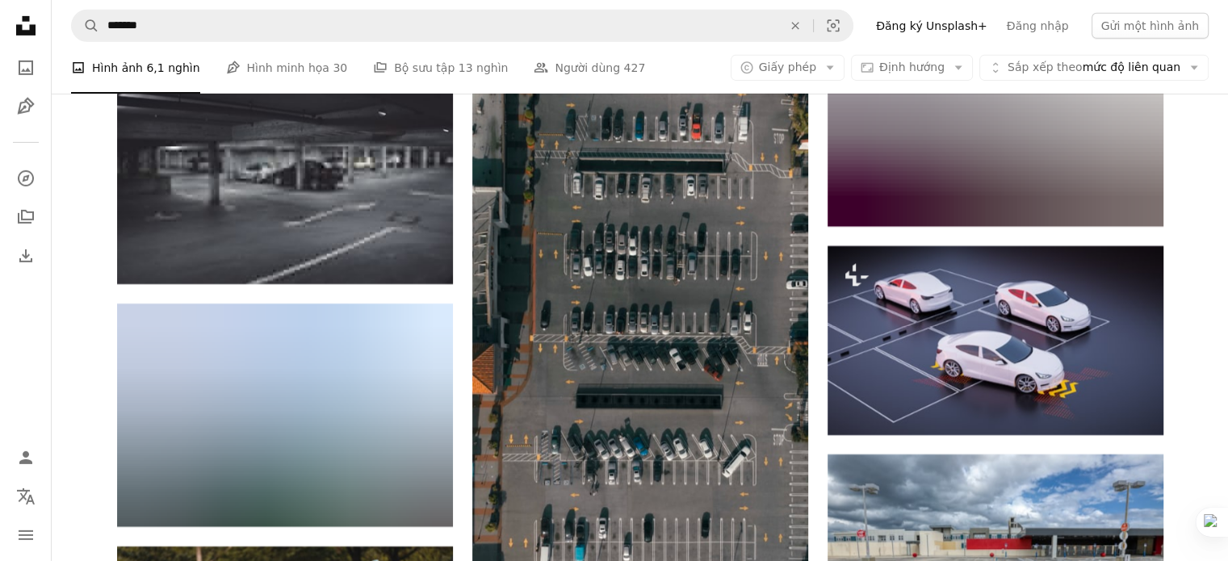
scroll to position [11508, 0]
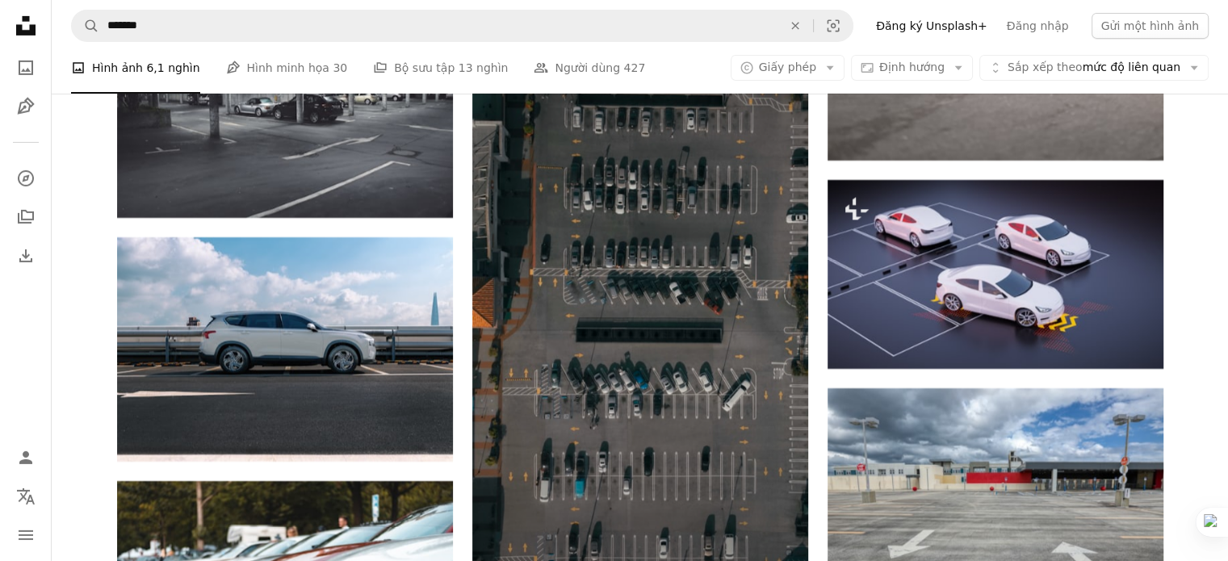
click at [685, 379] on img at bounding box center [640, 315] width 336 height 597
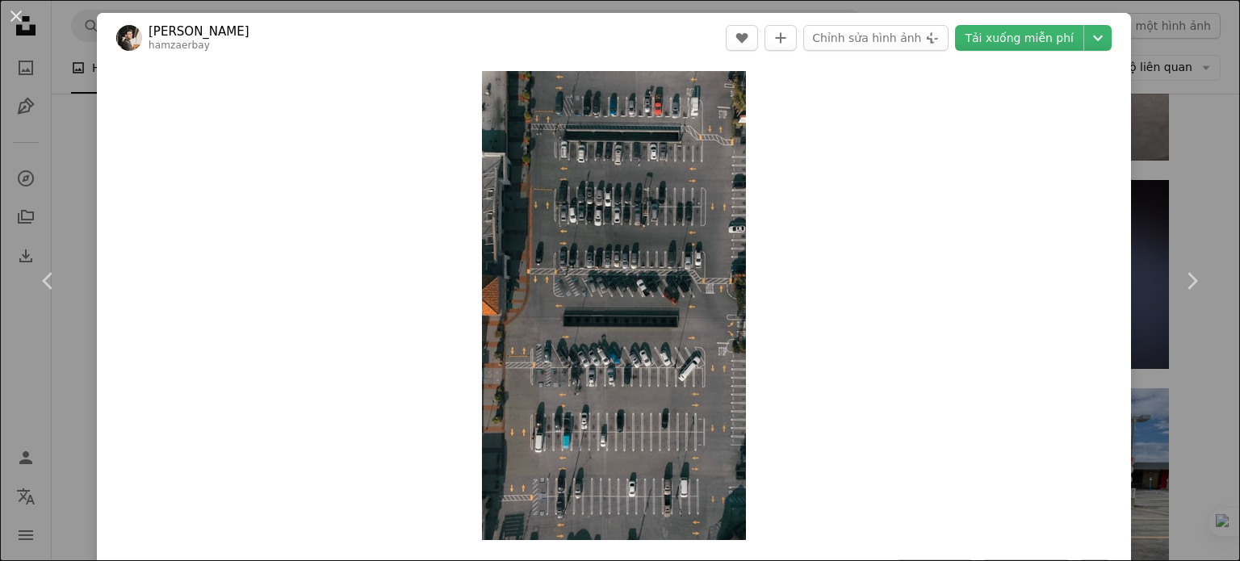
click at [1182, 91] on div "An X shape Chevron left Chevron right Hamza ERBAY hamzaerbay A heart A plus sig…" at bounding box center [620, 280] width 1240 height 561
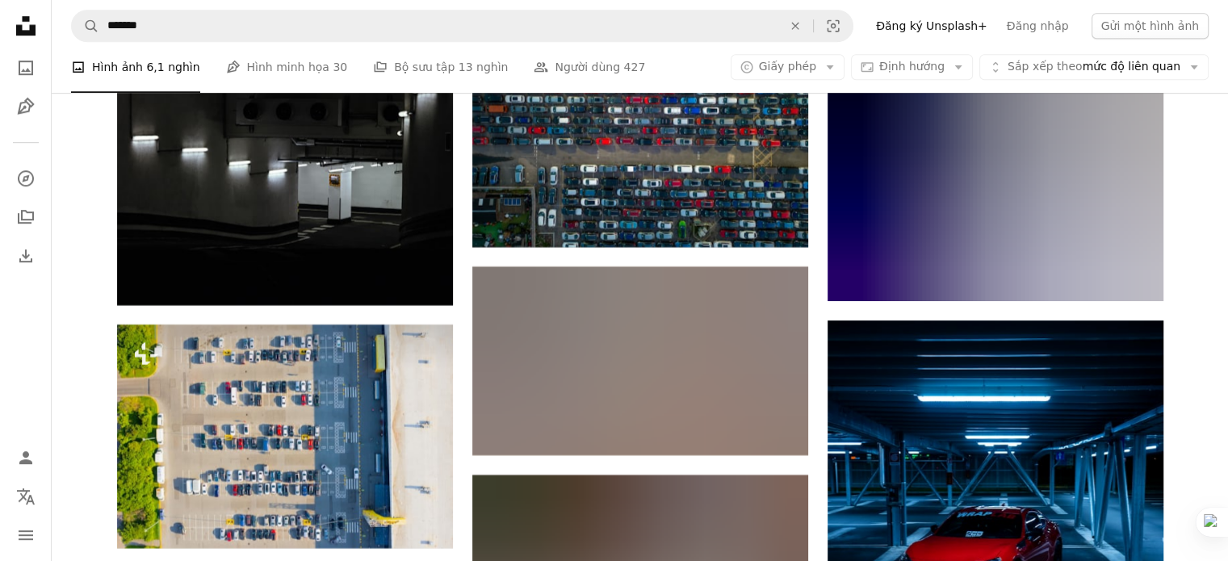
scroll to position [13437, 0]
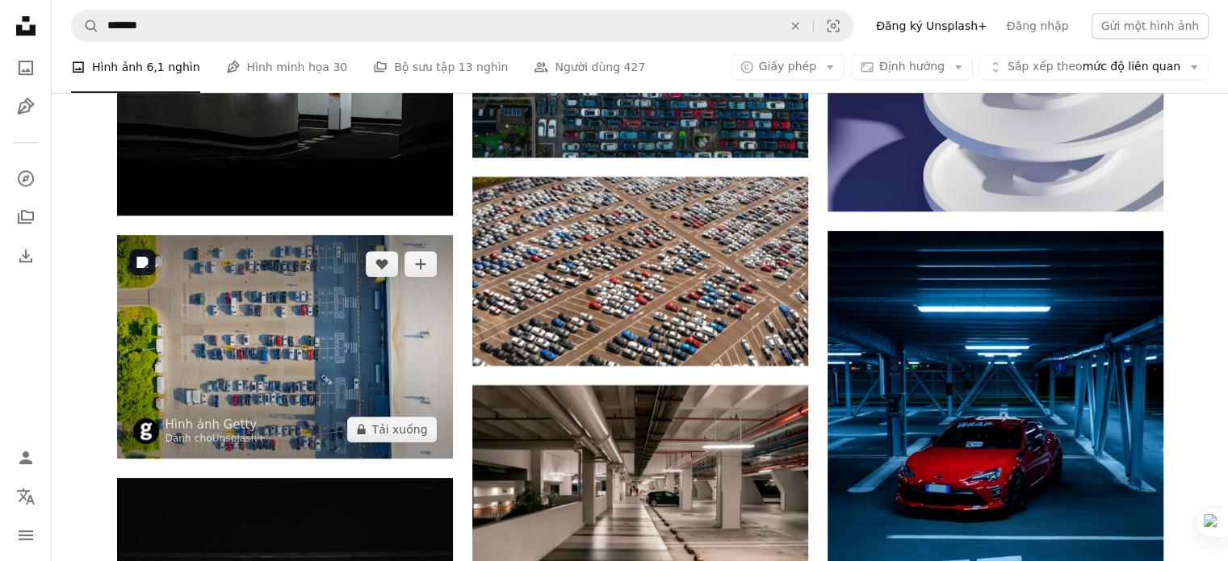
click at [290, 376] on img at bounding box center [285, 347] width 336 height 224
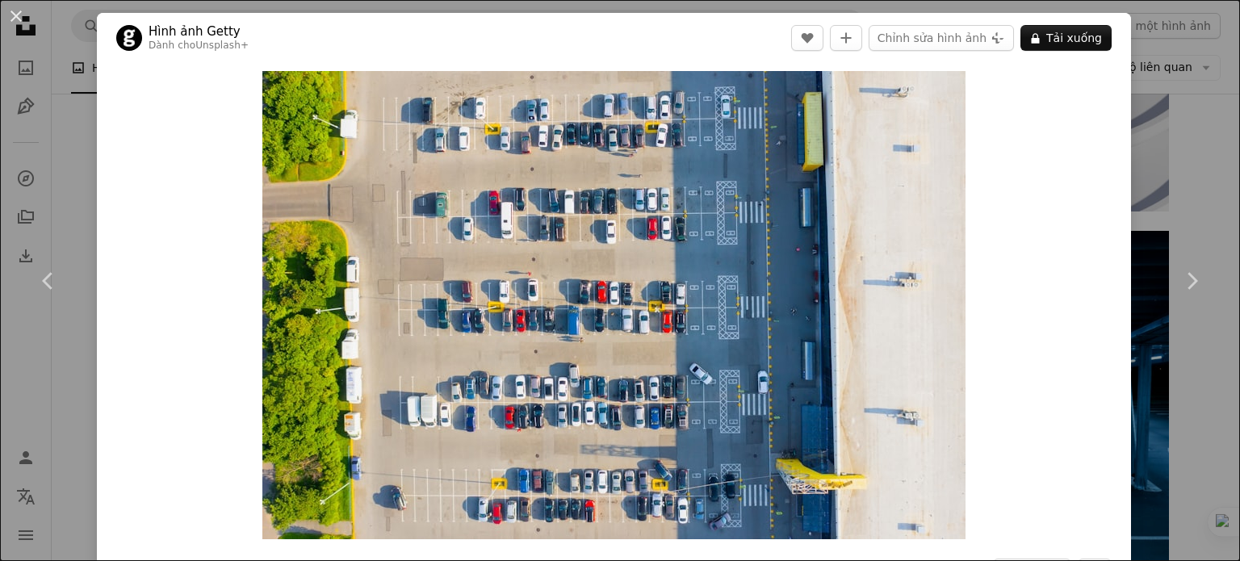
click at [1211, 132] on div "An X shape Chevron left Chevron right Hình ảnh Getty Dành cho Unsplash+ A heart…" at bounding box center [620, 280] width 1240 height 561
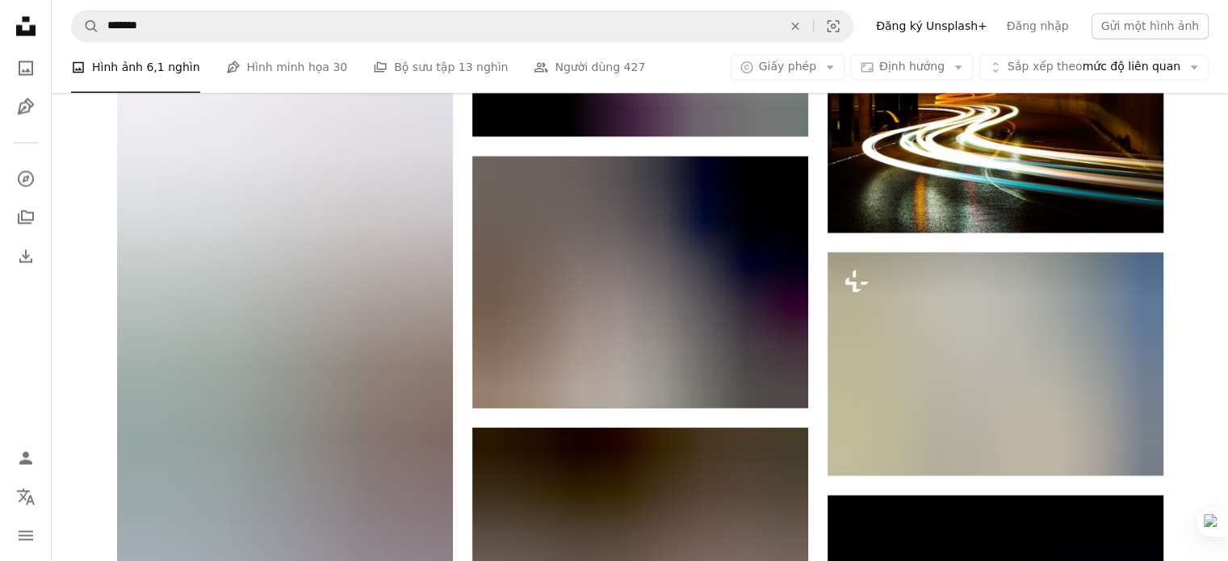
scroll to position [15274, 0]
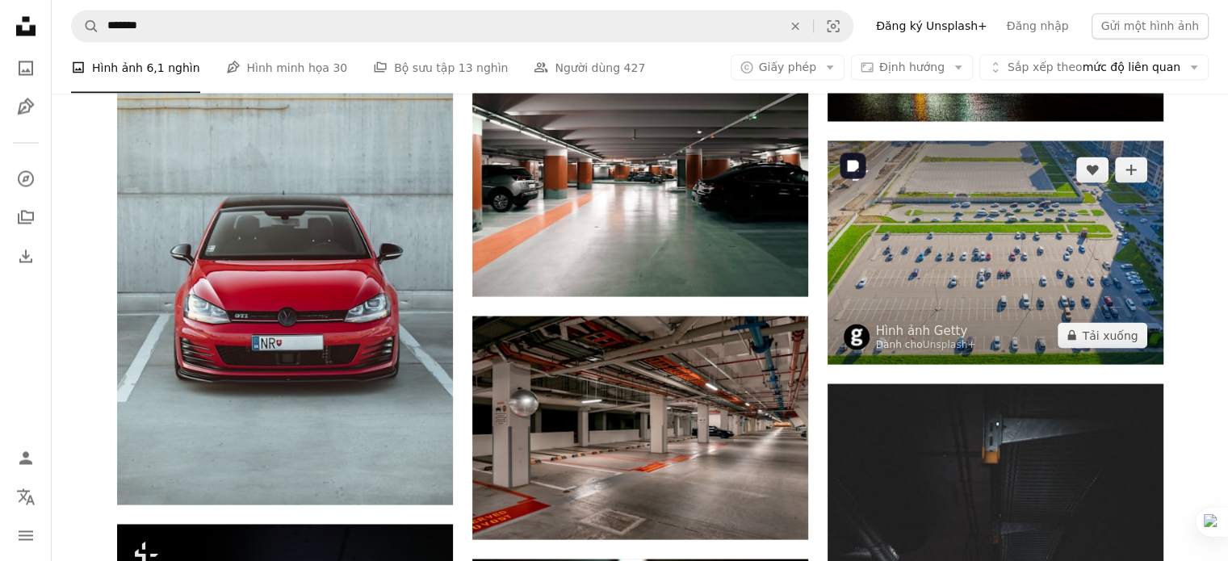
click at [1025, 276] on img at bounding box center [995, 252] width 336 height 224
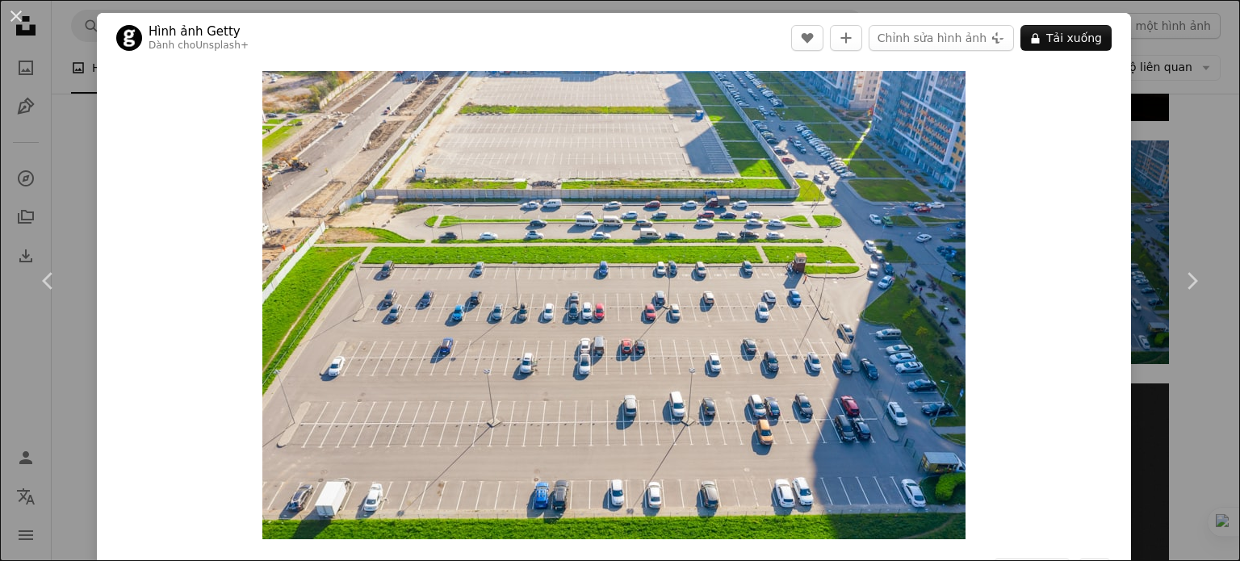
drag, startPoint x: 1162, startPoint y: 128, endPoint x: 1211, endPoint y: 102, distance: 56.0
click at [1162, 128] on div "An X shape Chevron left Chevron right Hình ảnh Getty Dành cho Unsplash+ A heart…" at bounding box center [620, 280] width 1240 height 561
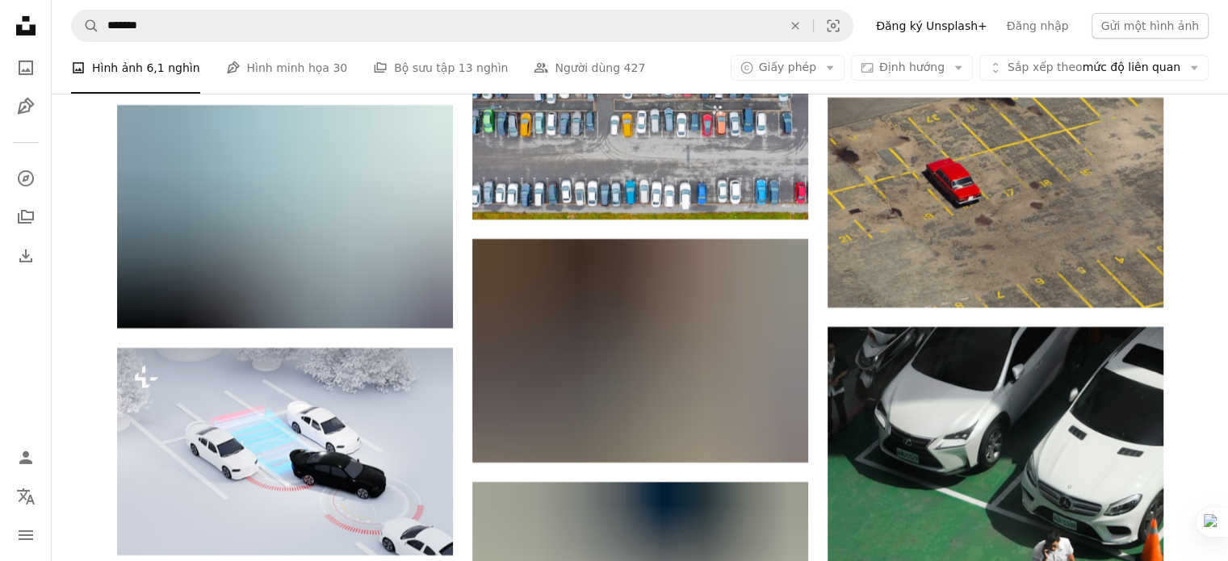
scroll to position [17824, 0]
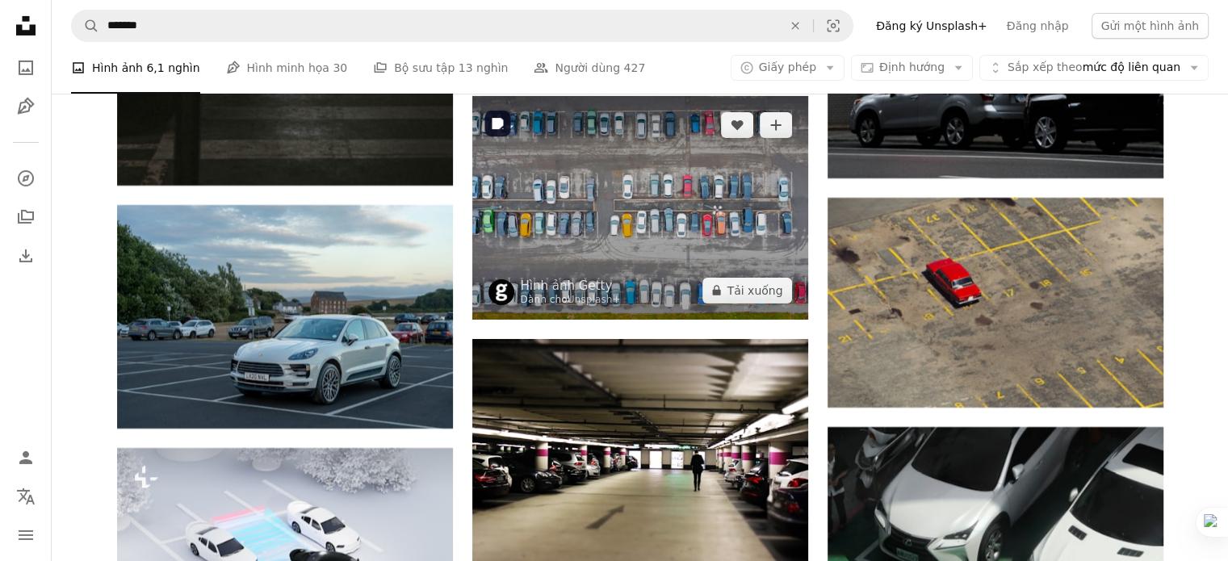
click at [569, 211] on img at bounding box center [640, 208] width 336 height 224
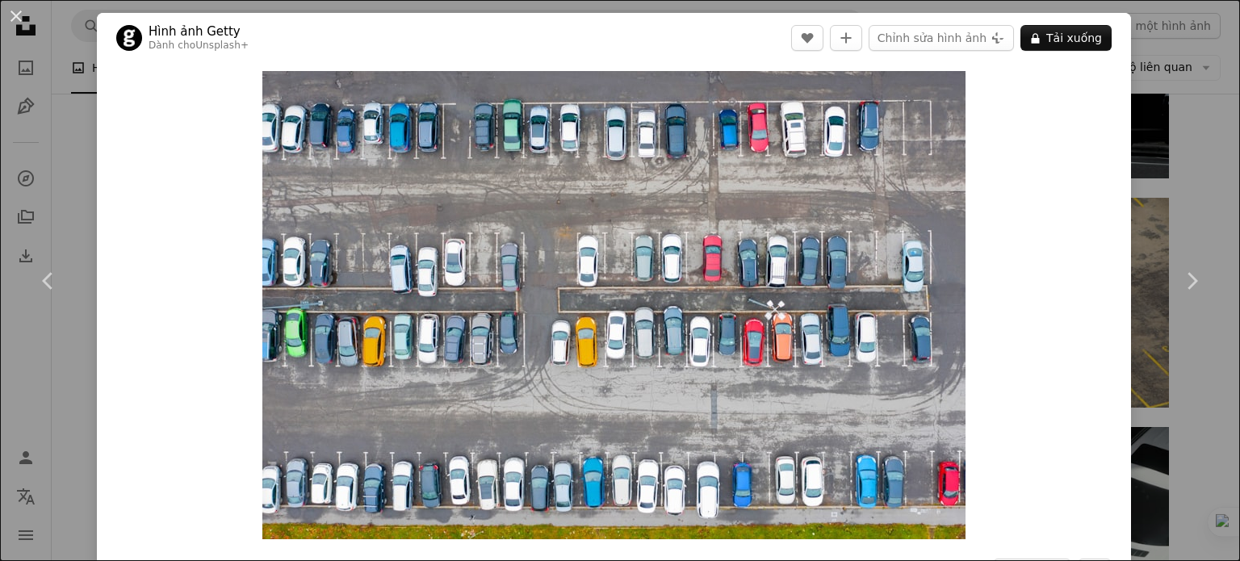
click at [1195, 66] on div "An X shape Chevron left Chevron right Hình ảnh Getty Dành cho Unsplash+ A heart…" at bounding box center [620, 280] width 1240 height 561
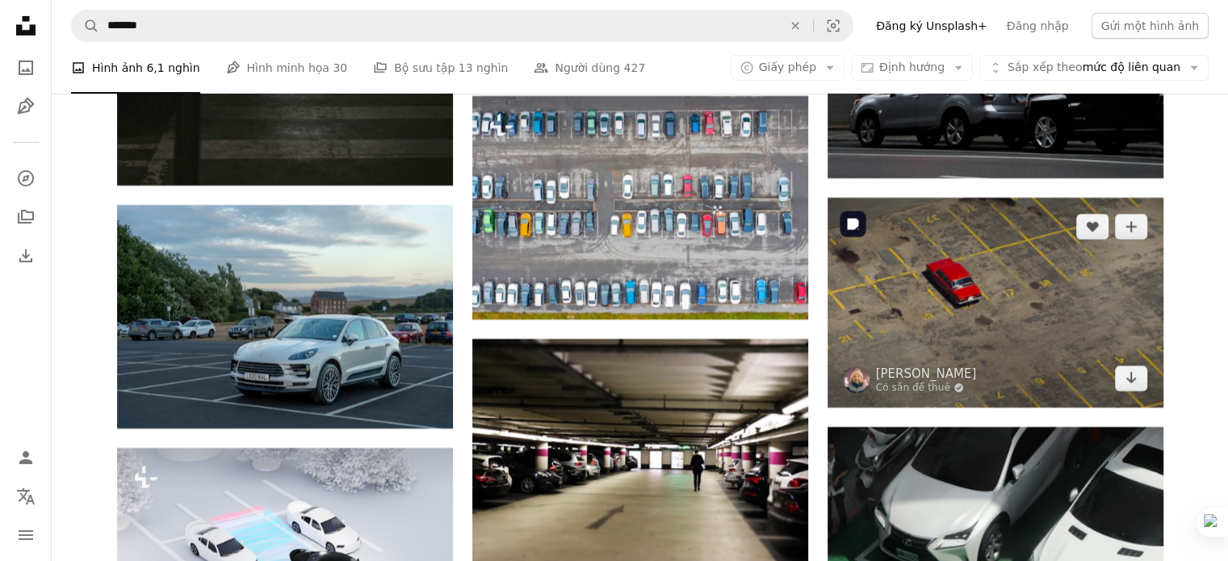
click at [846, 276] on img at bounding box center [995, 303] width 336 height 210
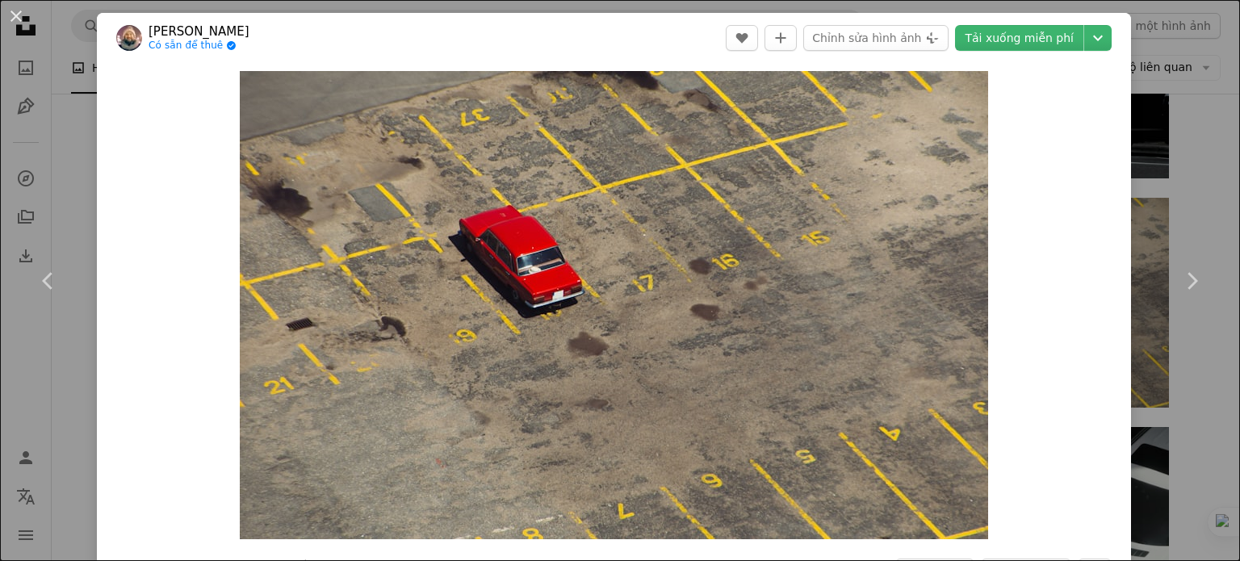
click at [1167, 99] on div "An X shape Chevron left Chevron right [PERSON_NAME] Có sẵn để thuê A checkmark …" at bounding box center [620, 280] width 1240 height 561
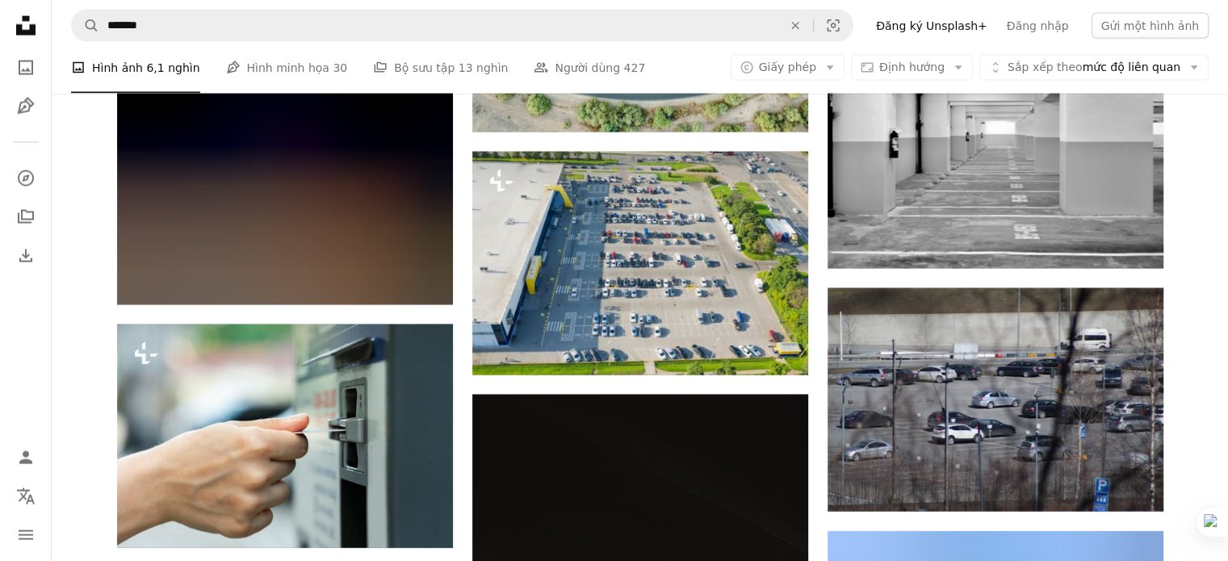
scroll to position [22114, 0]
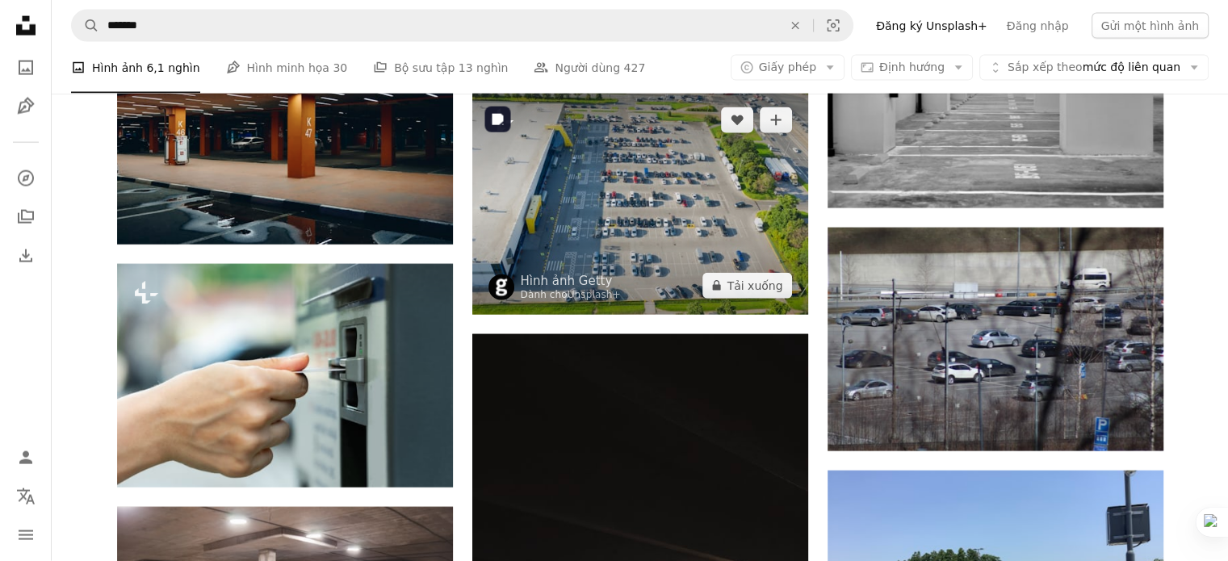
click at [610, 214] on img at bounding box center [640, 203] width 336 height 224
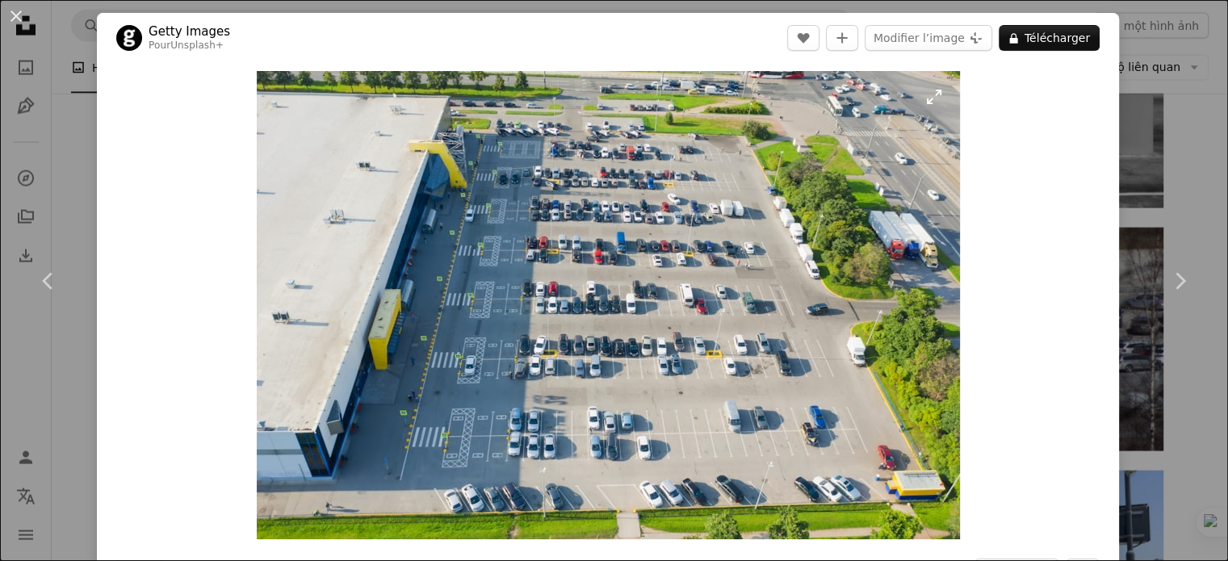
drag, startPoint x: 595, startPoint y: 291, endPoint x: 604, endPoint y: 306, distance: 17.7
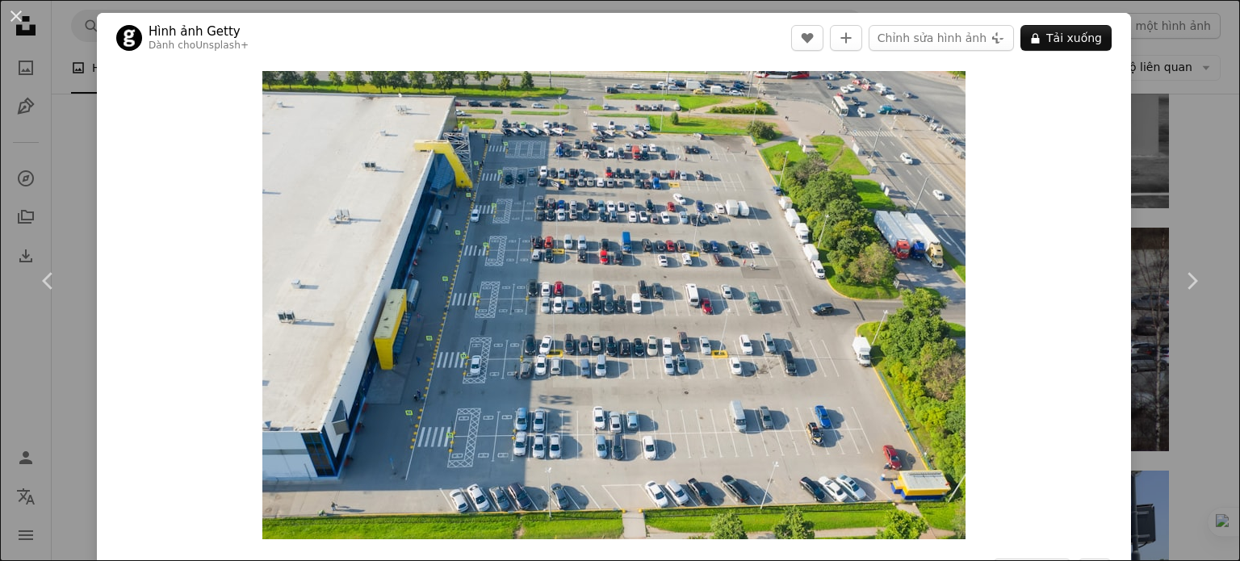
drag, startPoint x: 1199, startPoint y: 165, endPoint x: 1203, endPoint y: 123, distance: 42.2
click at [1199, 165] on div "An X shape Chevron left Chevron right Hình ảnh Getty Dành cho Unsplash+ A heart…" at bounding box center [620, 280] width 1240 height 561
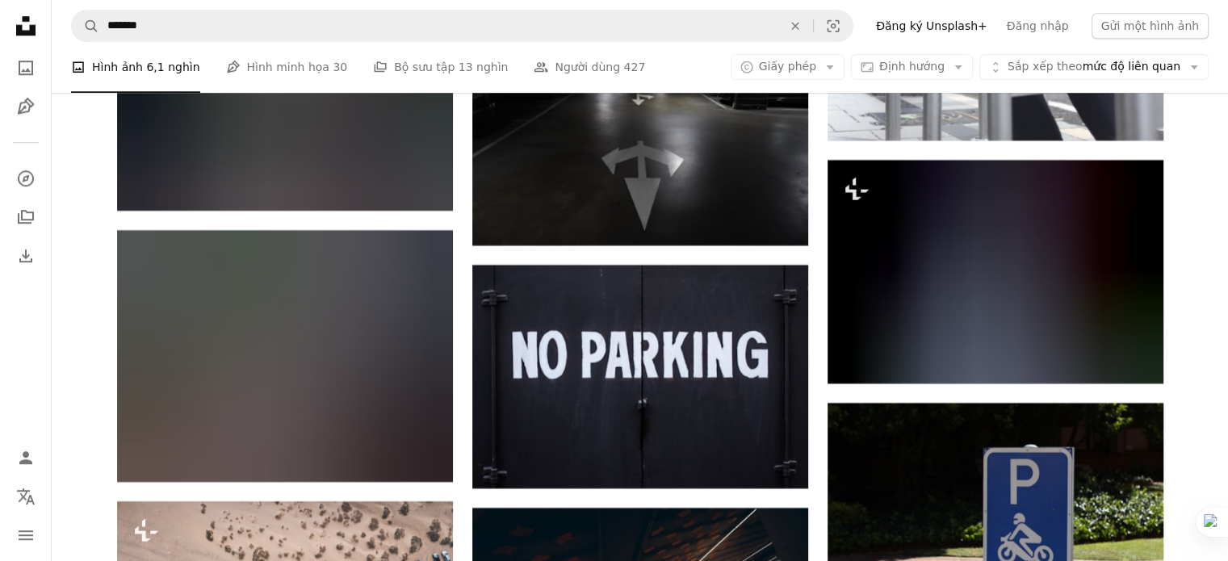
scroll to position [32811, 0]
